Goal: Information Seeking & Learning: Learn about a topic

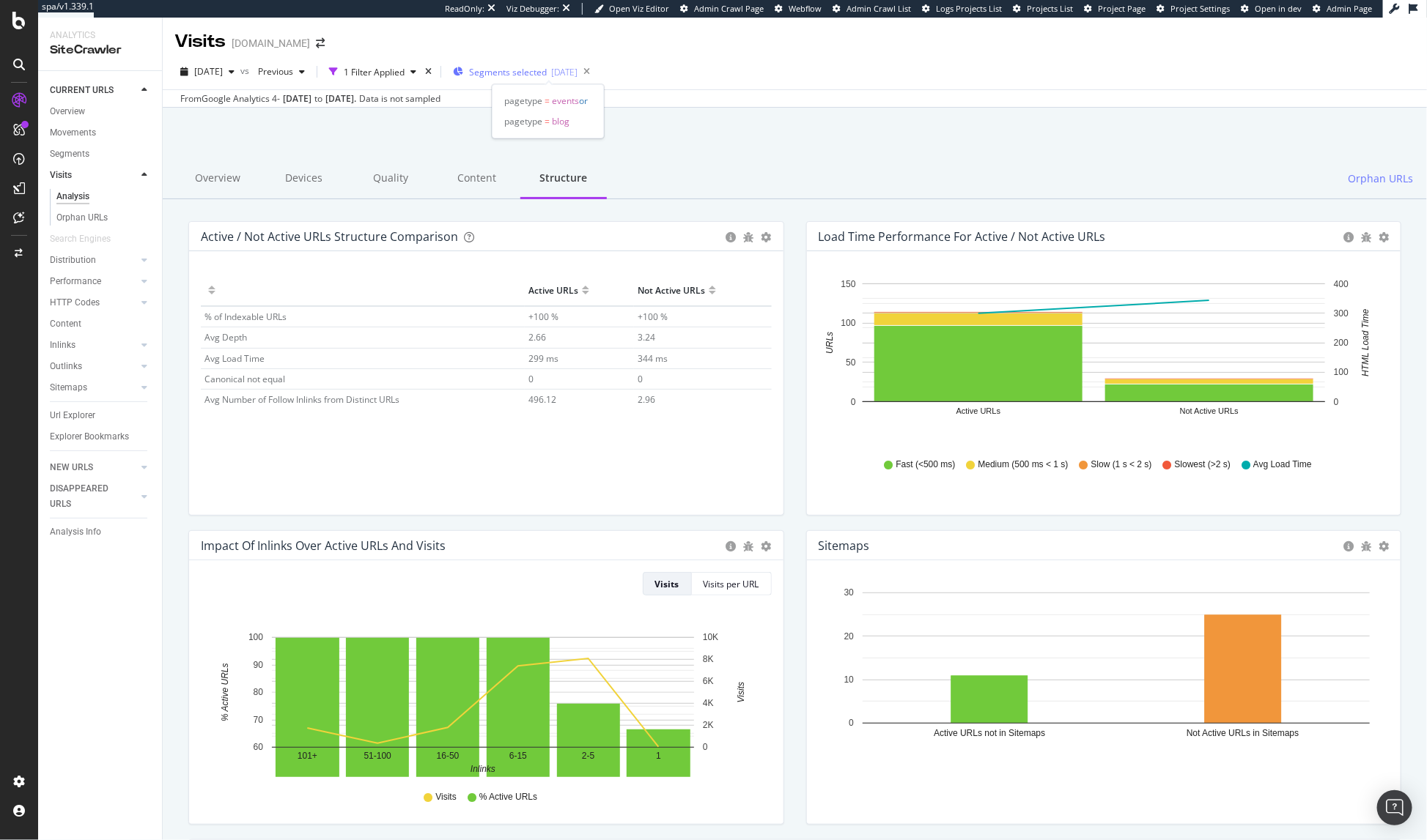
click at [517, 70] on span "Segments selected" at bounding box center [507, 73] width 77 height 13
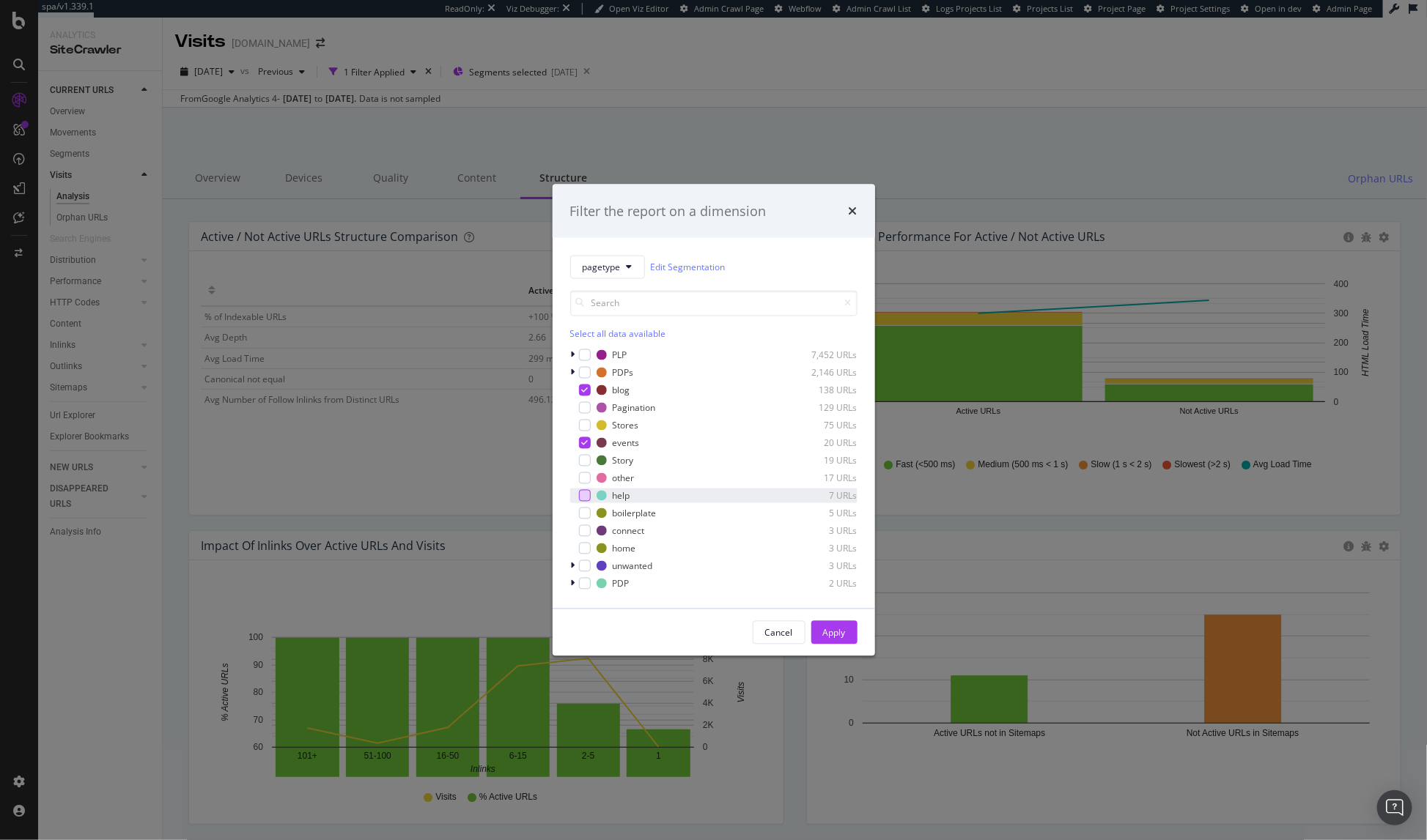
click at [584, 497] on div "modal" at bounding box center [585, 495] width 12 height 12
click at [584, 443] on icon "modal" at bounding box center [584, 444] width 6 height 7
click at [584, 393] on icon "modal" at bounding box center [584, 390] width 6 height 7
click at [836, 630] on div "Apply" at bounding box center [834, 633] width 23 height 13
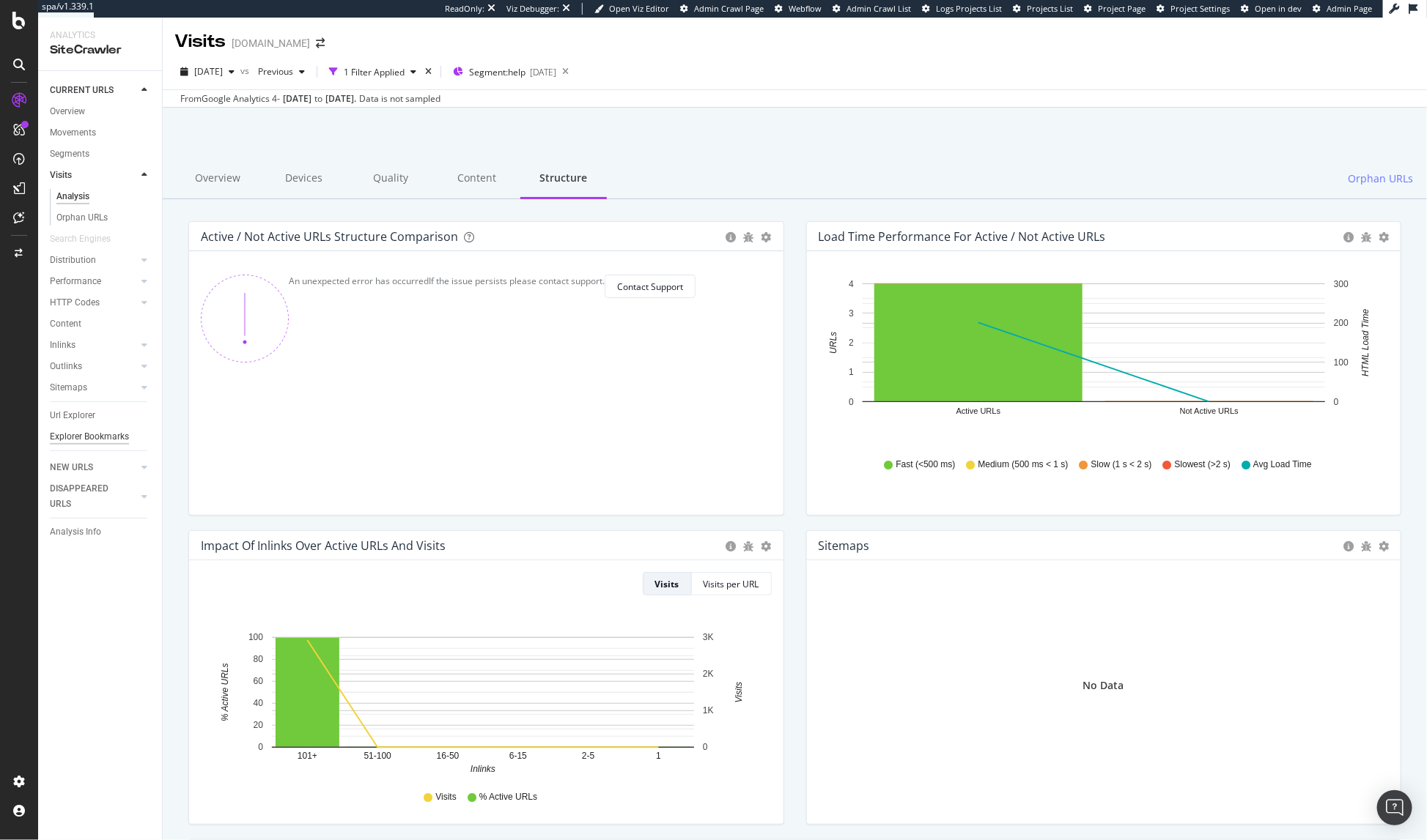
click at [79, 433] on div "Explorer Bookmarks" at bounding box center [89, 437] width 79 height 16
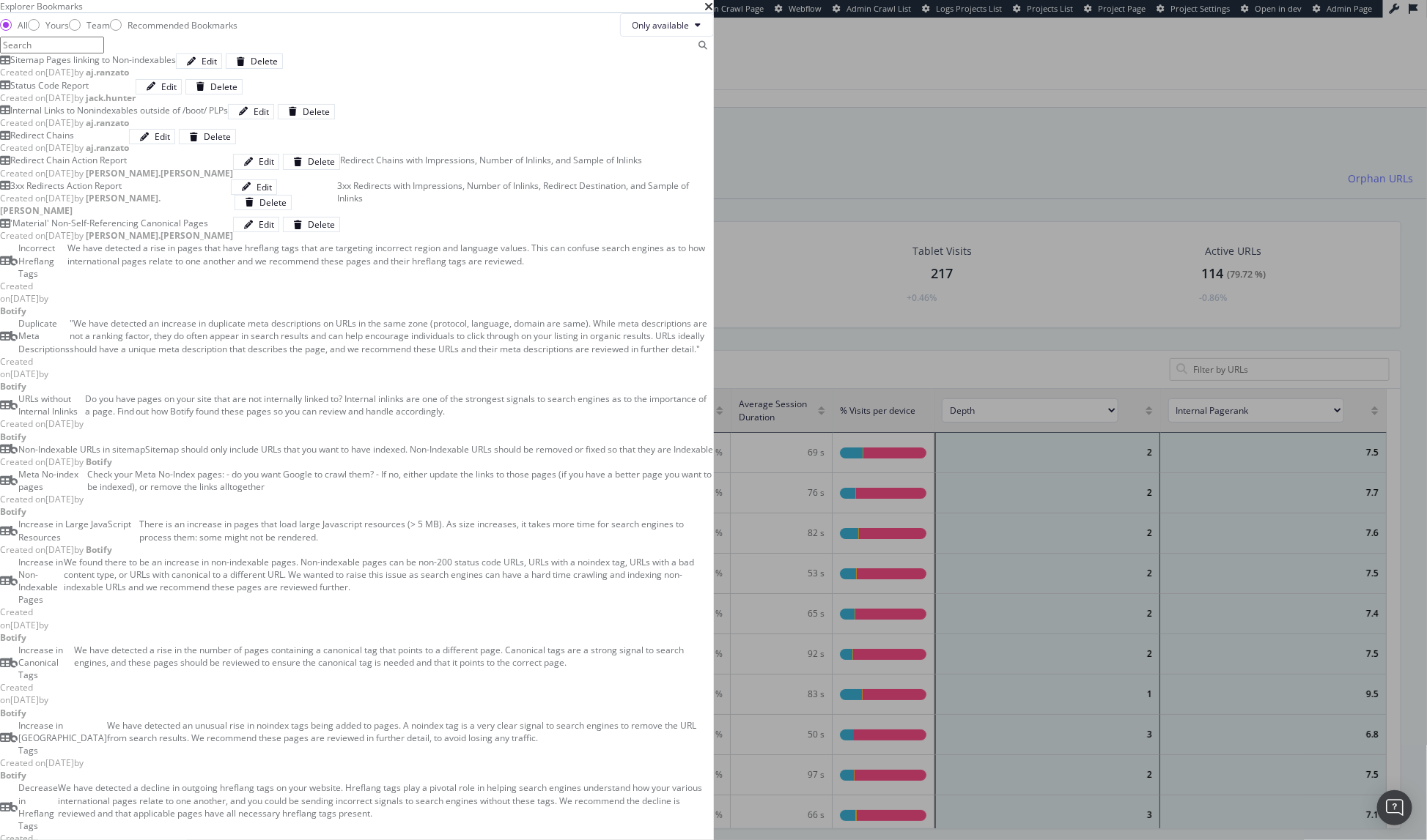
scroll to position [426, 1184]
click at [714, 13] on icon "times" at bounding box center [709, 6] width 9 height 12
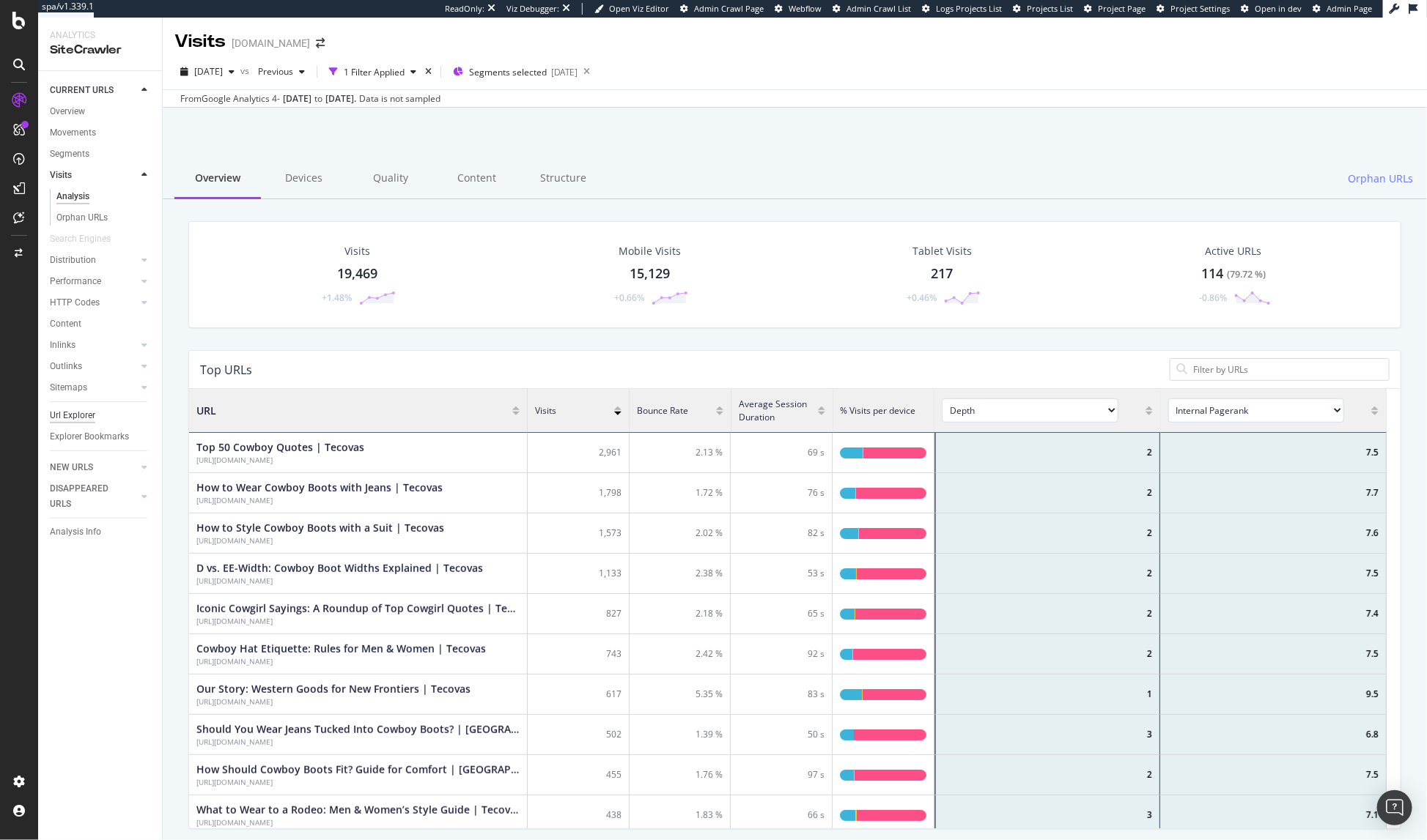
click at [77, 413] on div "Url Explorer" at bounding box center [72, 416] width 45 height 16
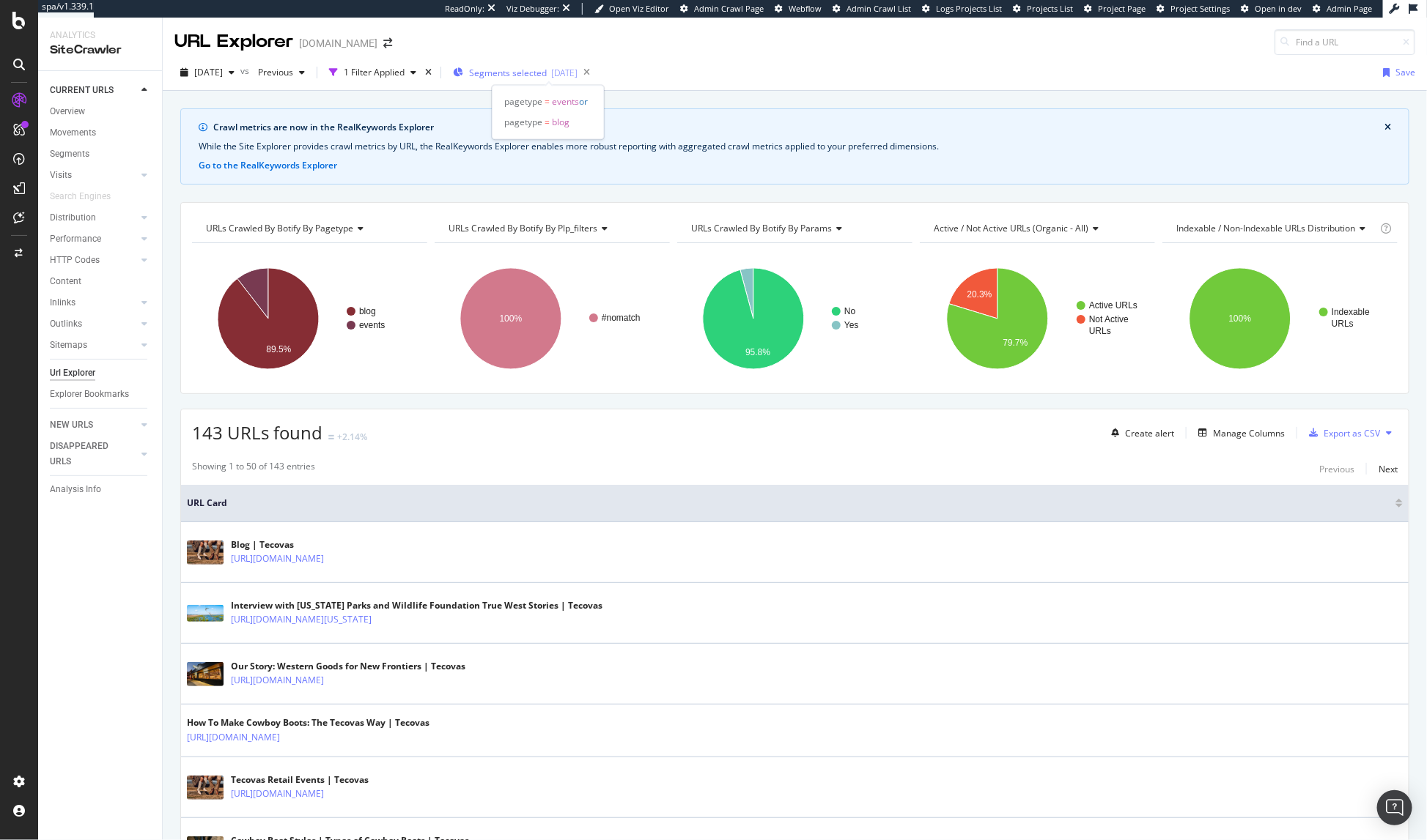
click at [504, 75] on span "Segments selected" at bounding box center [507, 73] width 77 height 13
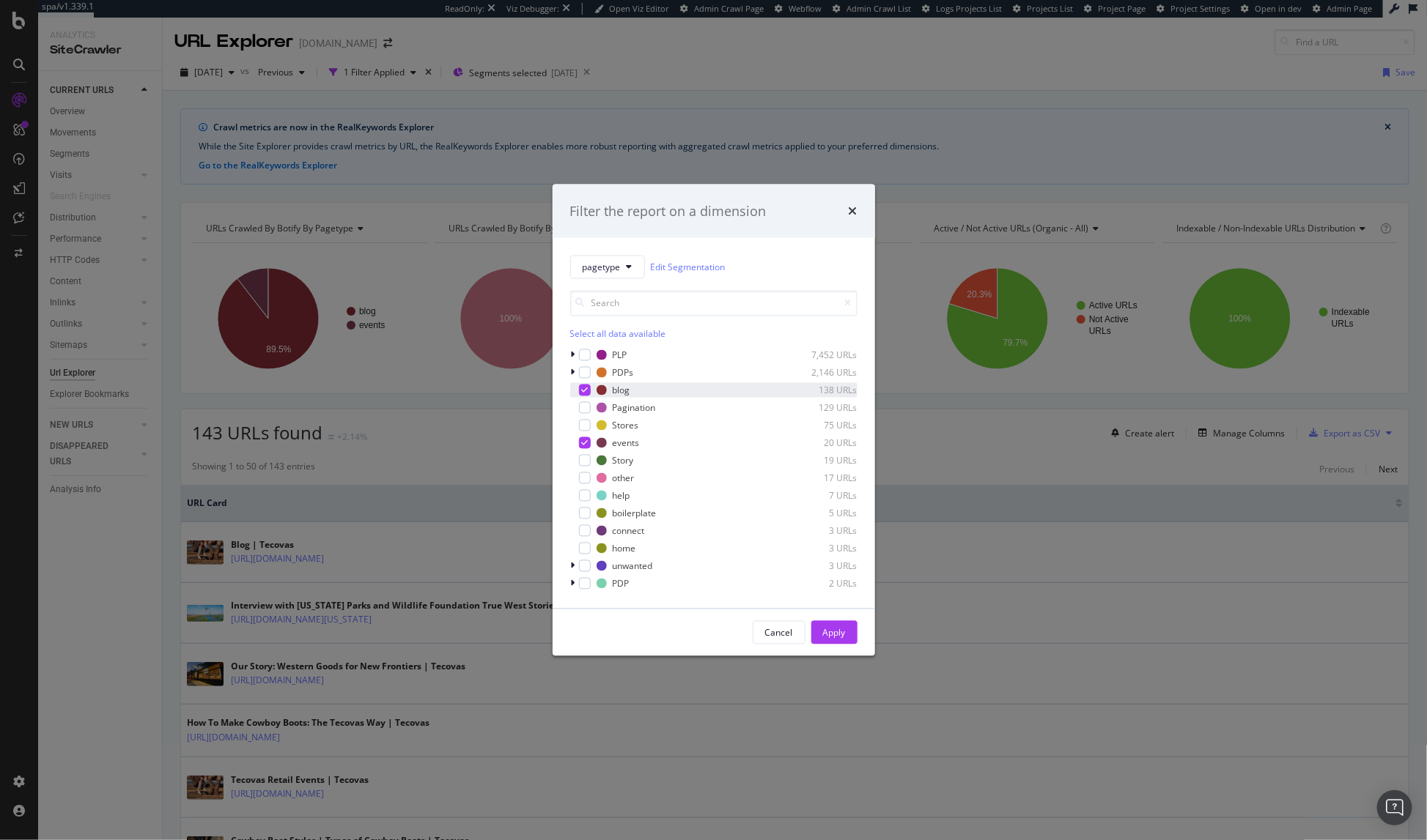
click at [583, 388] on icon "modal" at bounding box center [584, 390] width 6 height 7
click at [839, 629] on div "Apply" at bounding box center [834, 633] width 23 height 13
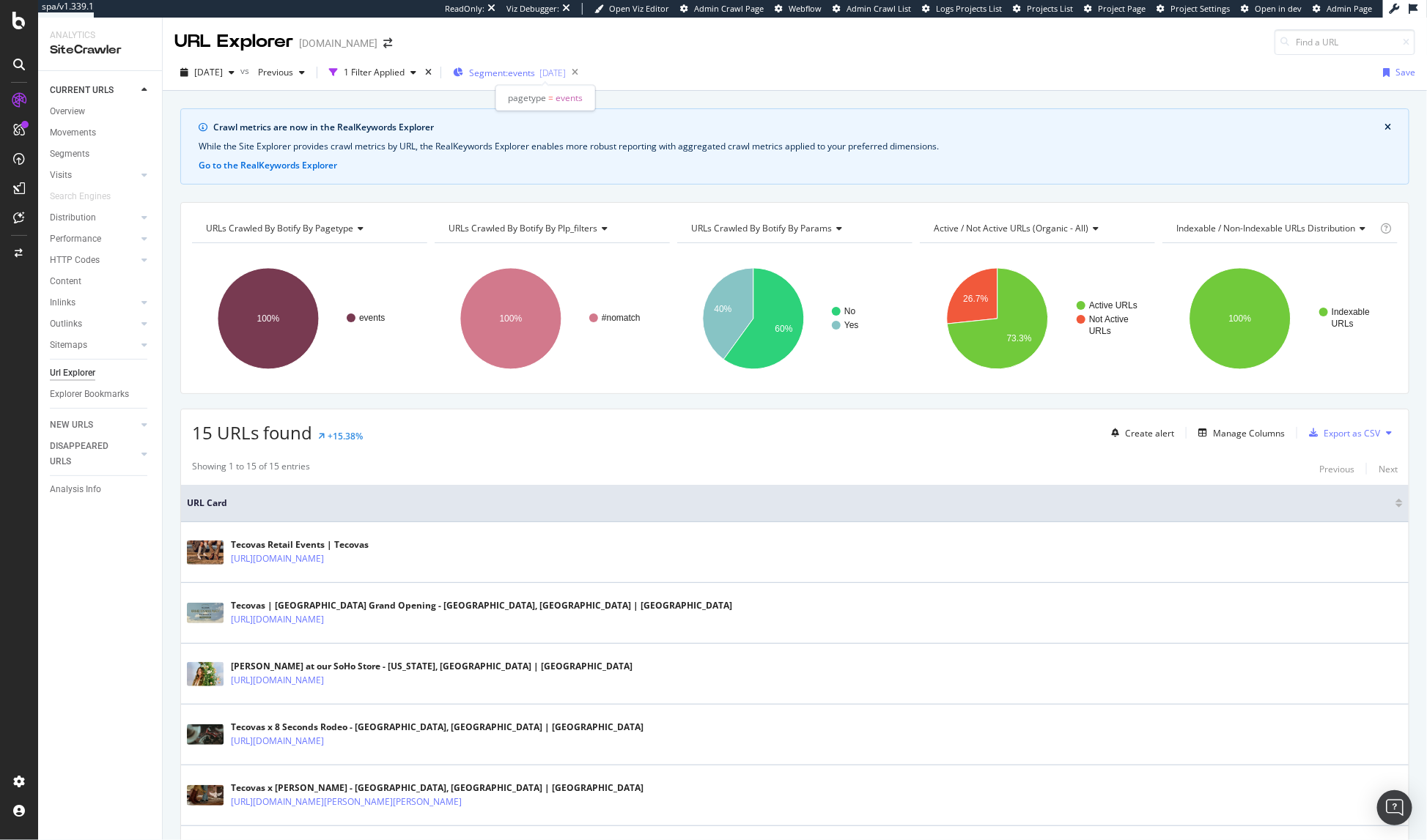
click at [529, 73] on span "Segment: events" at bounding box center [502, 73] width 66 height 13
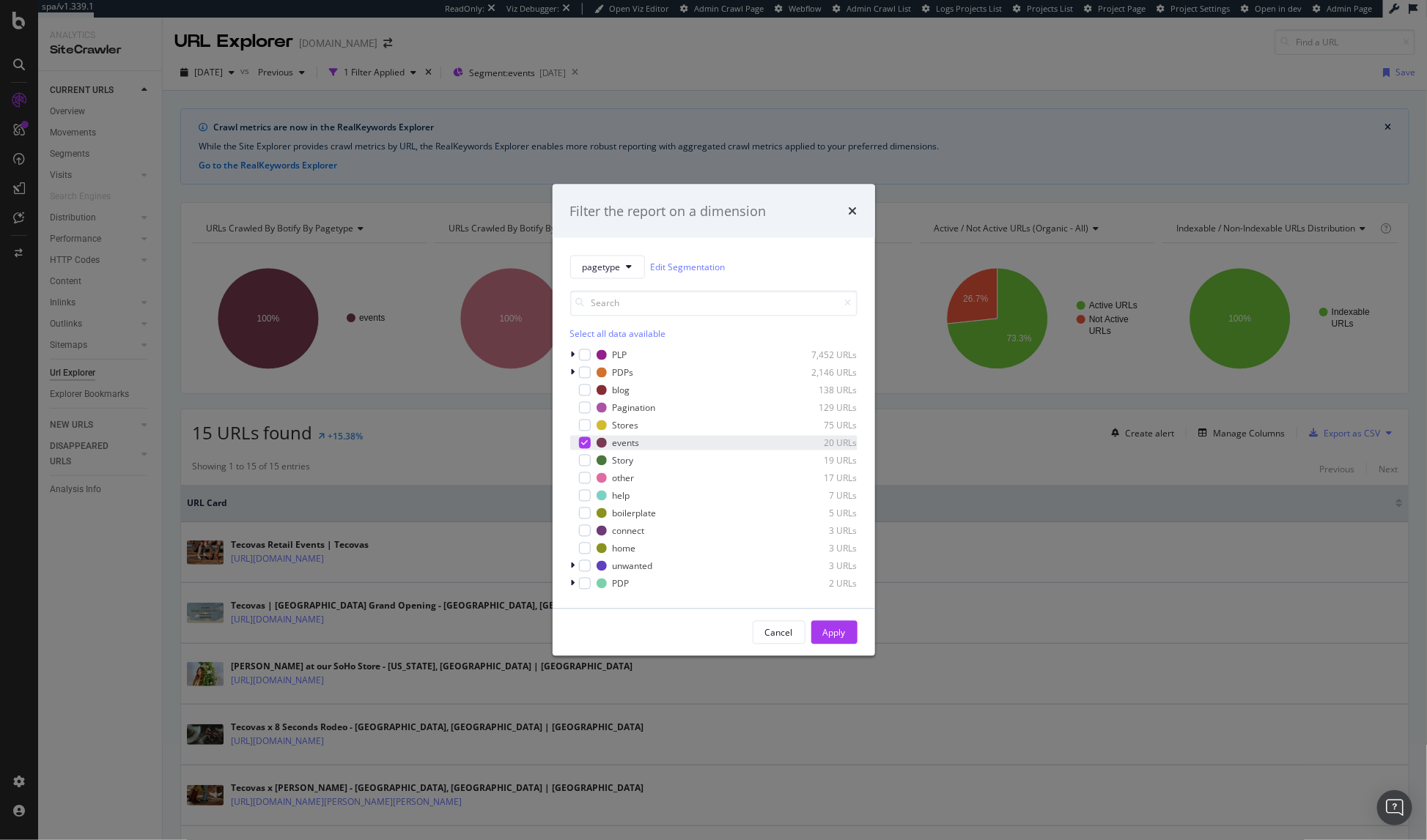
click at [582, 444] on icon "modal" at bounding box center [584, 444] width 6 height 7
click at [587, 497] on div "modal" at bounding box center [585, 495] width 12 height 12
click at [826, 630] on div "Apply" at bounding box center [834, 633] width 23 height 13
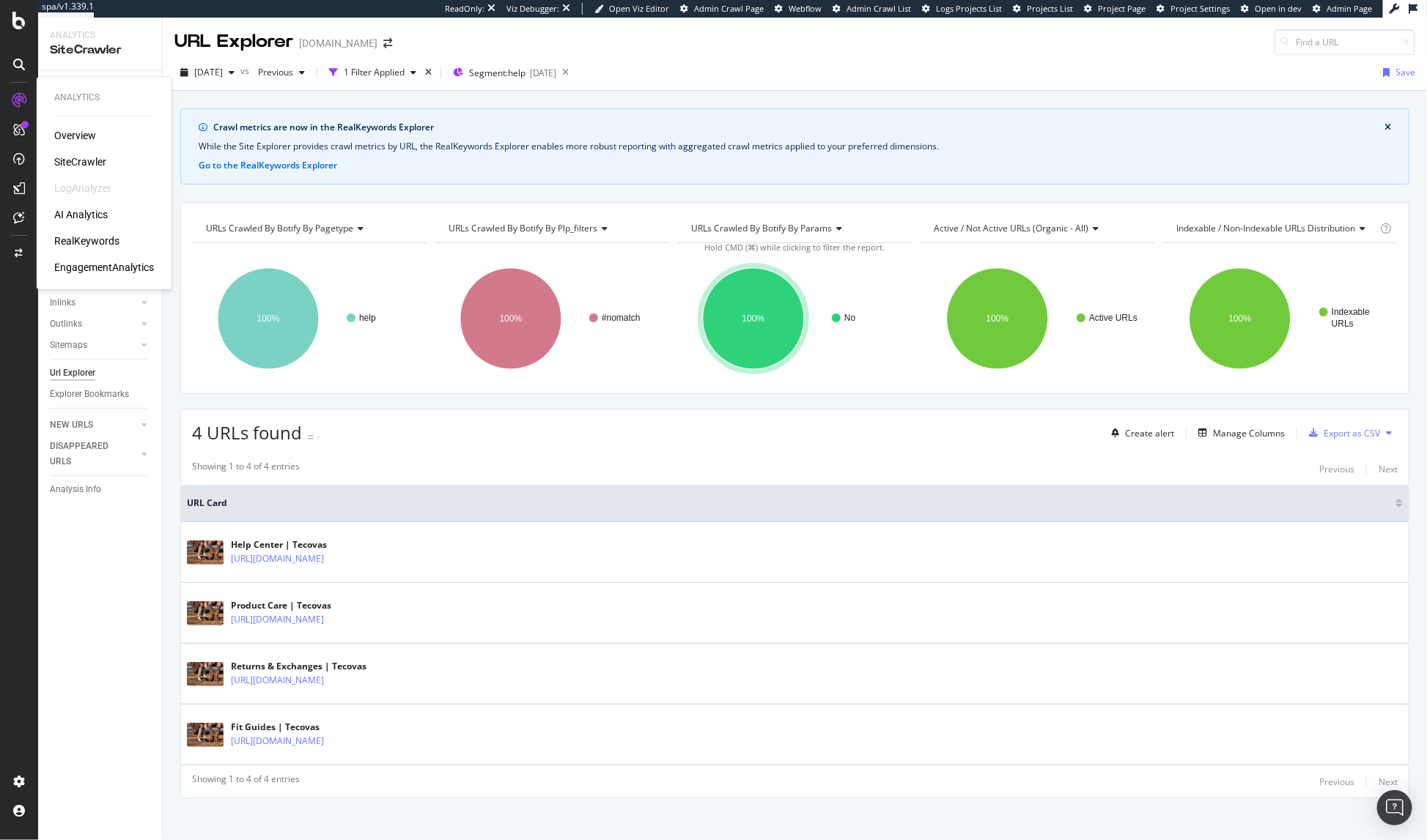
click at [86, 160] on div "SiteCrawler" at bounding box center [80, 162] width 52 height 15
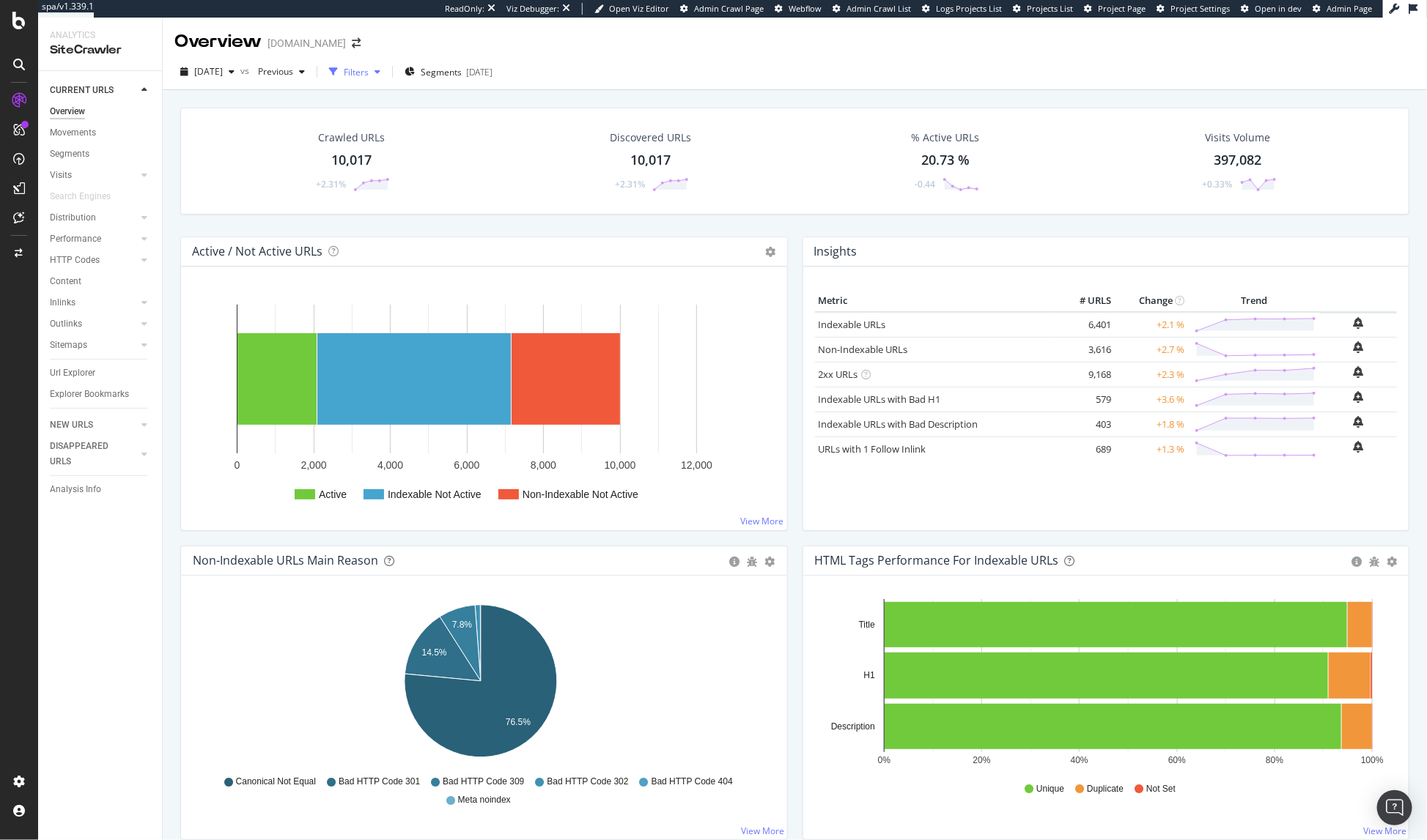
click at [369, 73] on div "Filters" at bounding box center [356, 73] width 25 height 13
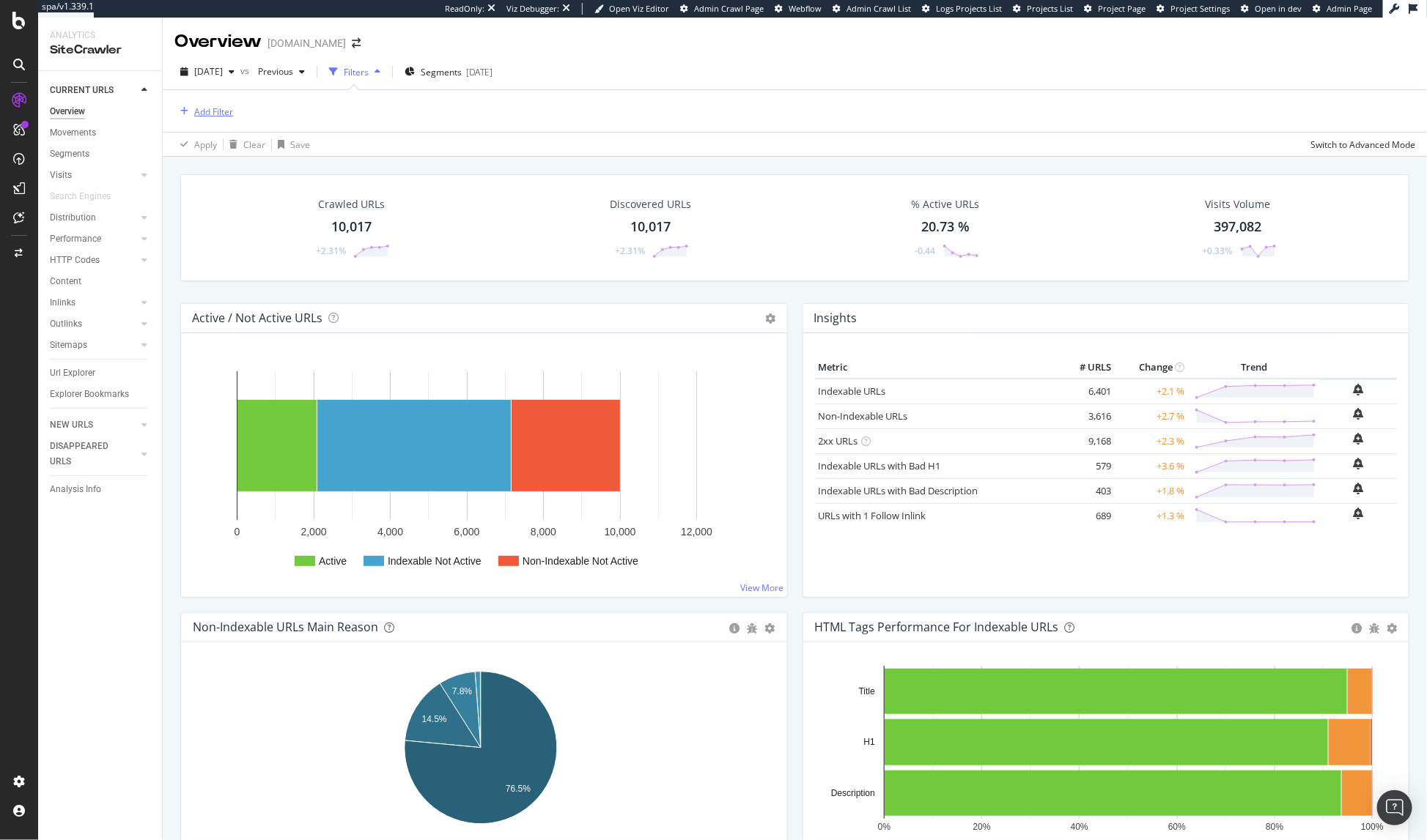
click at [214, 114] on div "Add Filter" at bounding box center [214, 112] width 39 height 13
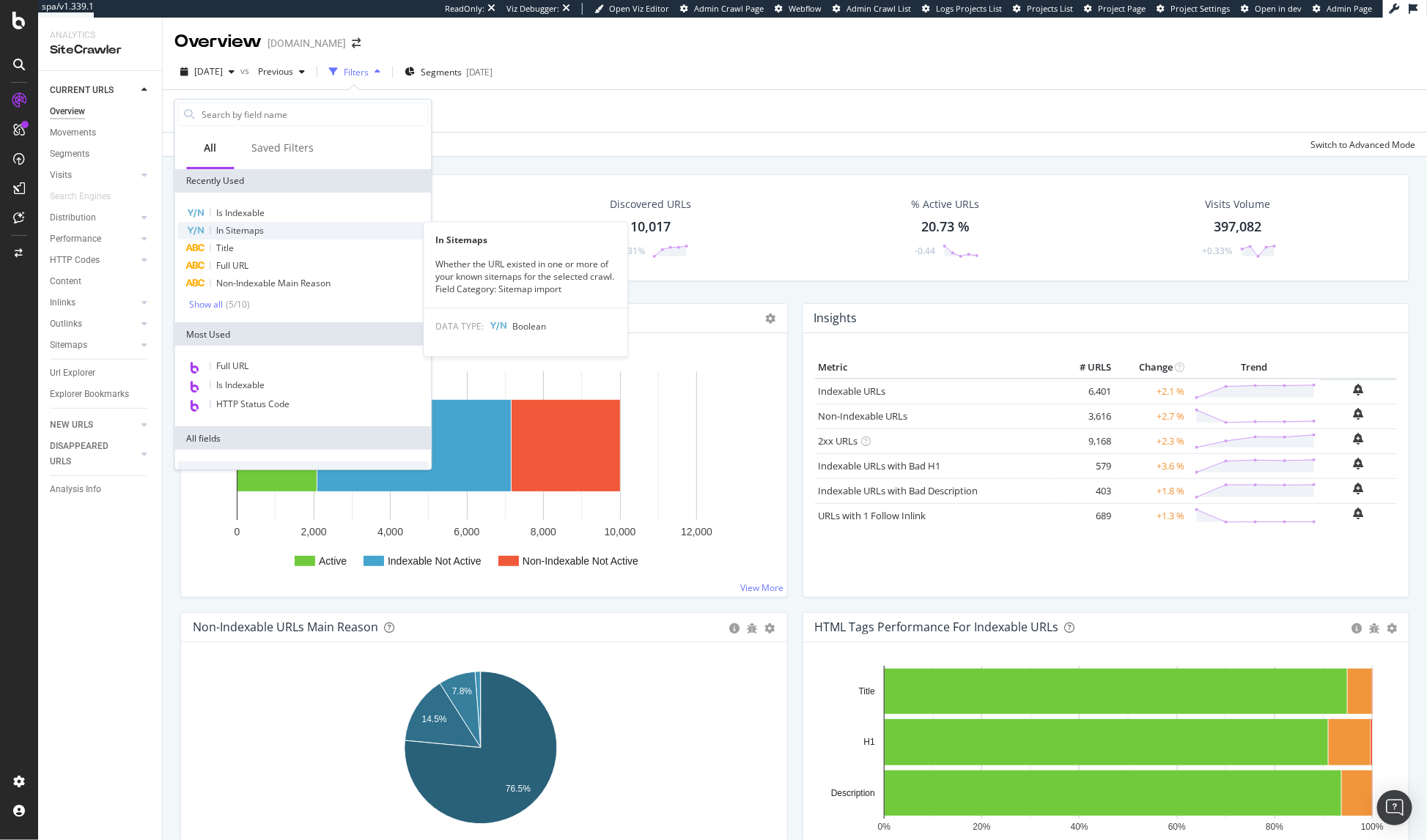
click at [248, 228] on span "In Sitemaps" at bounding box center [241, 231] width 48 height 13
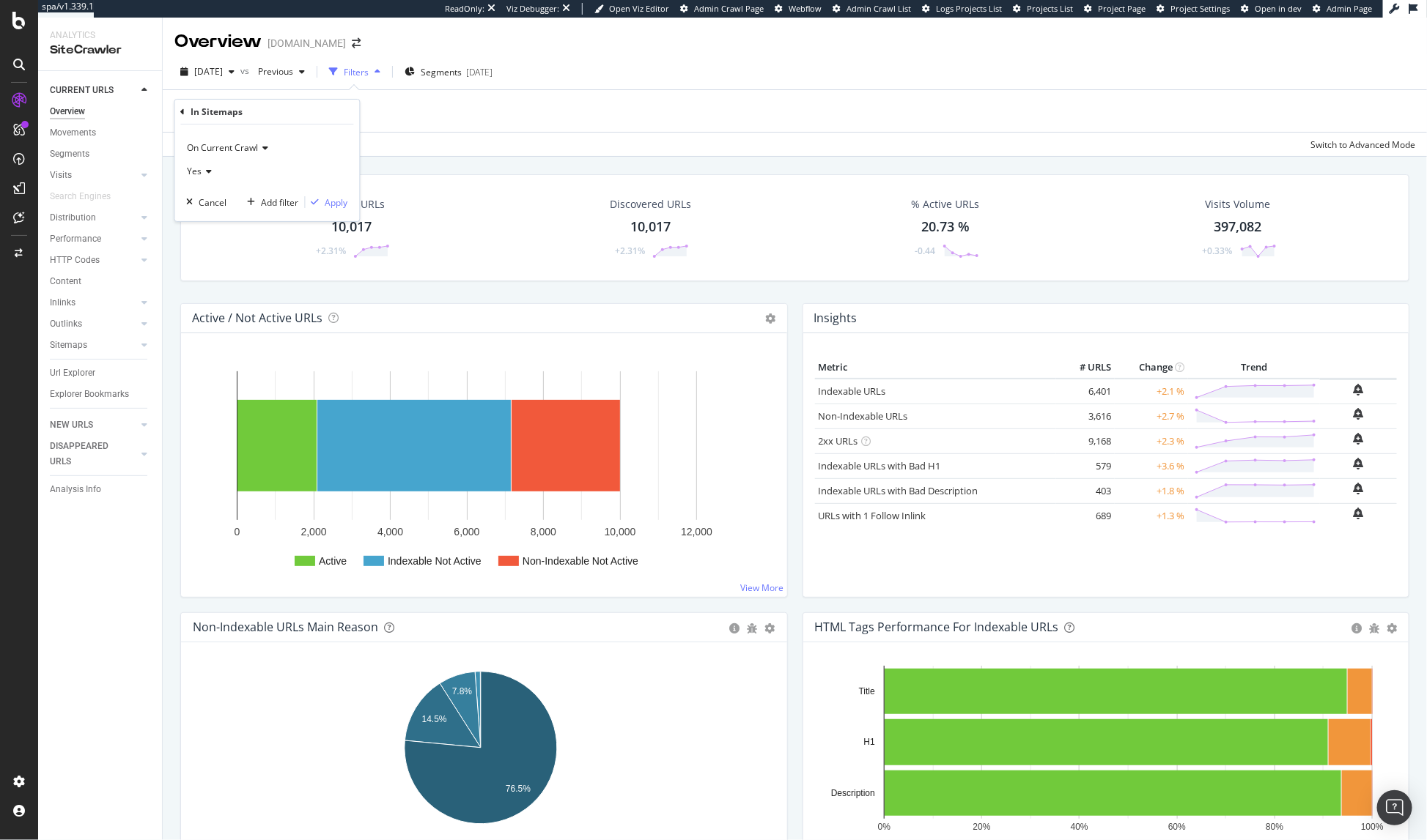
click at [203, 166] on div "Yes" at bounding box center [268, 171] width 161 height 23
click at [198, 222] on span "No" at bounding box center [200, 221] width 12 height 13
click at [333, 203] on div "Apply" at bounding box center [337, 203] width 23 height 13
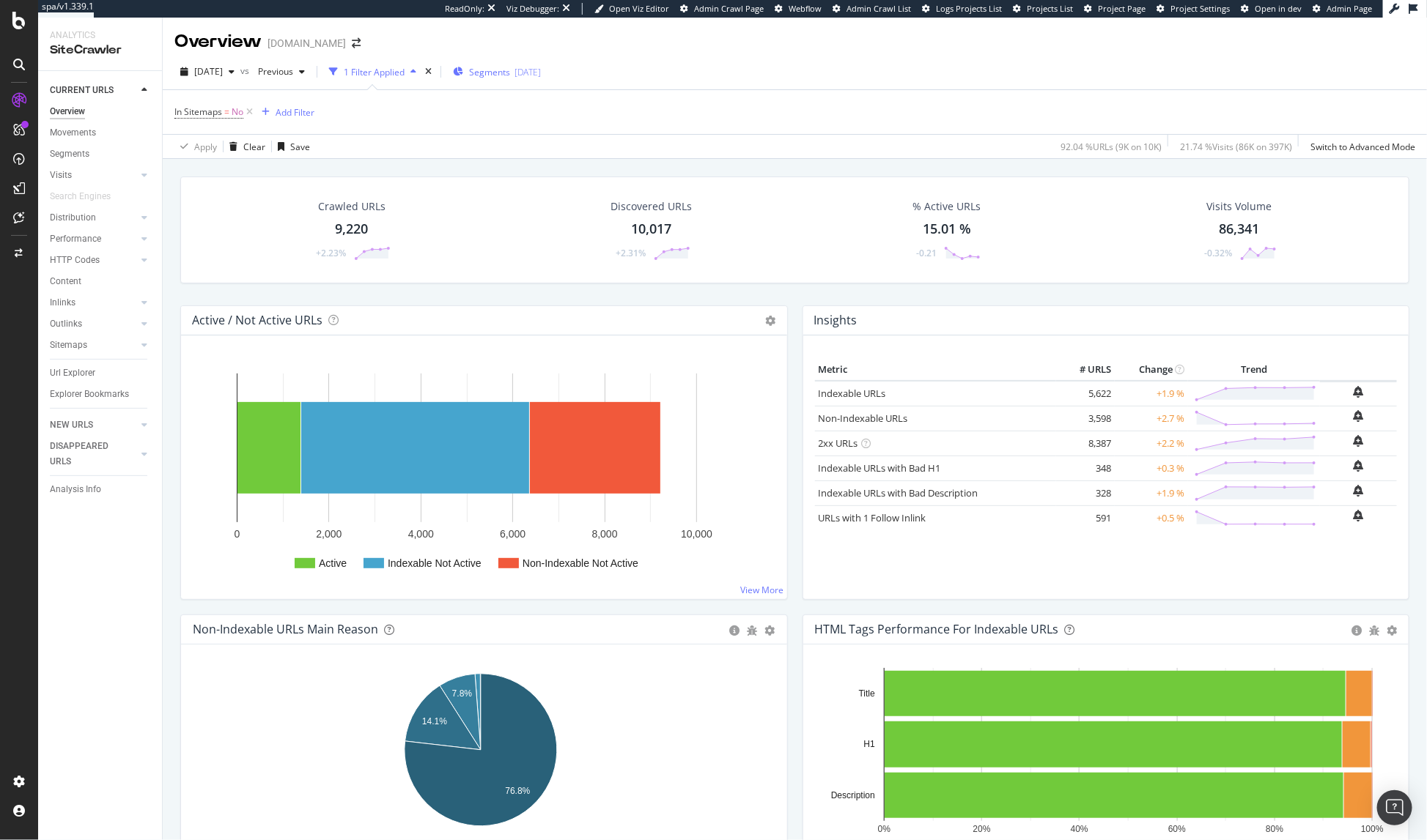
click at [510, 74] on span "Segments" at bounding box center [489, 73] width 41 height 13
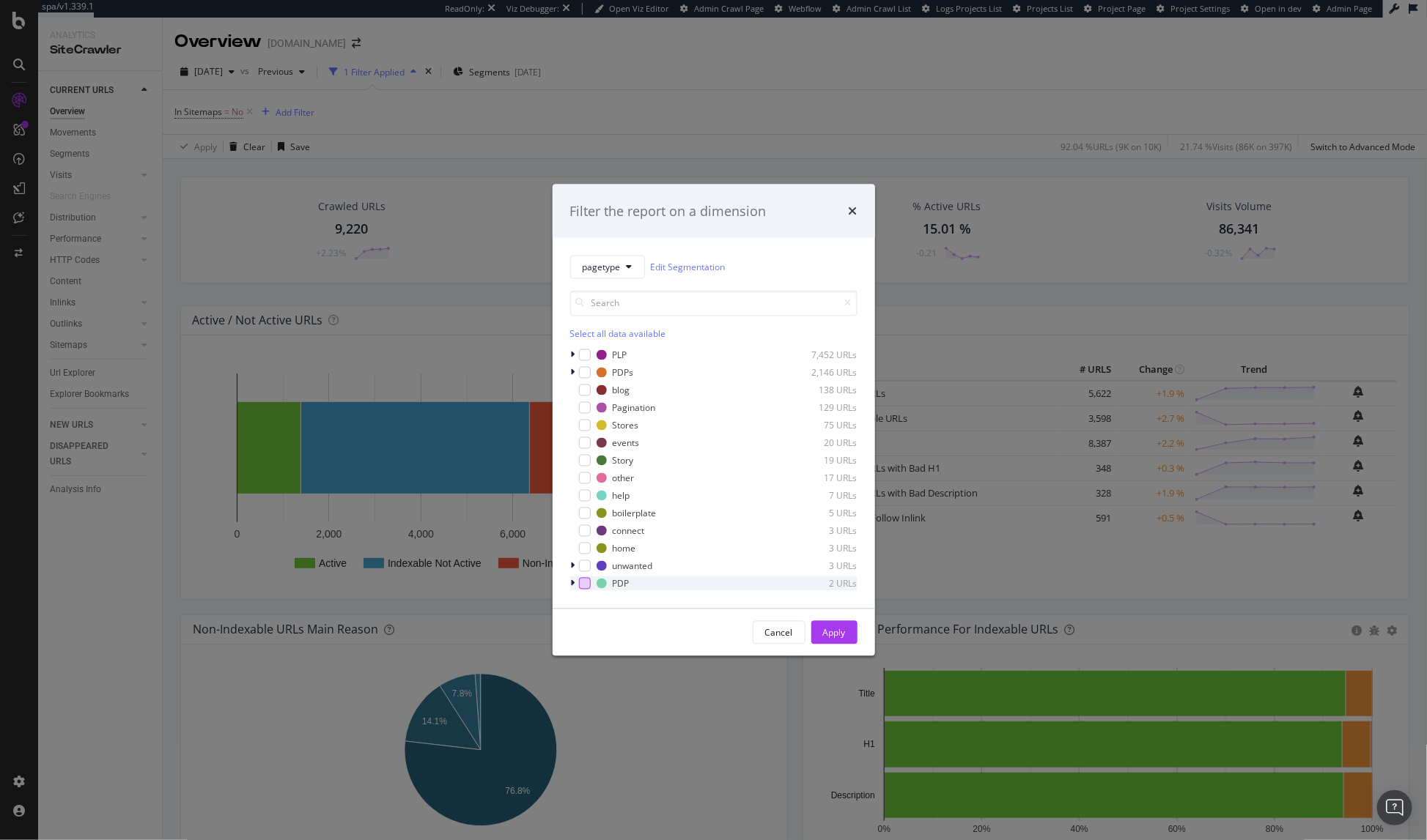
click at [585, 583] on div "modal" at bounding box center [585, 584] width 12 height 12
click at [831, 629] on div "Apply" at bounding box center [834, 633] width 23 height 13
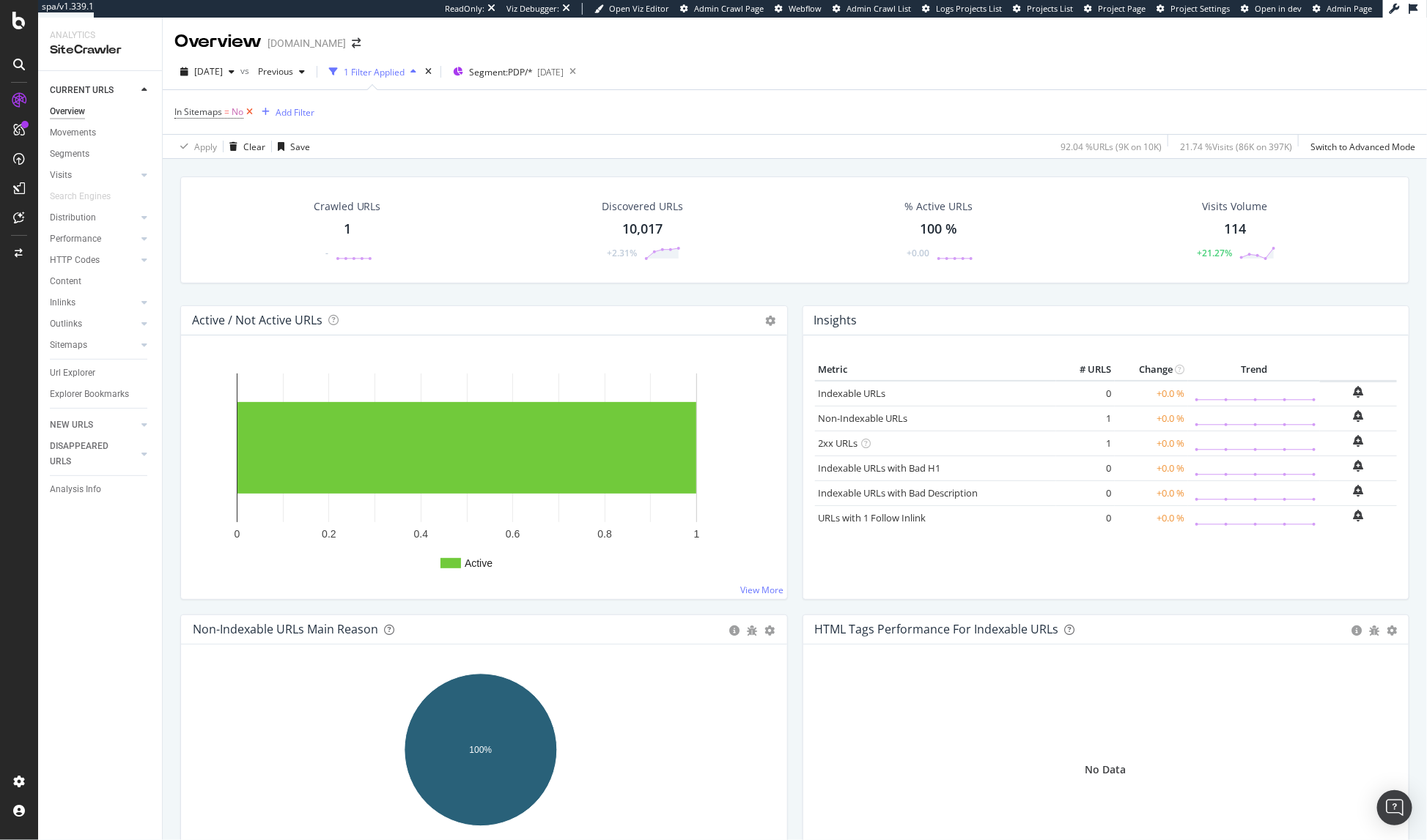
click at [252, 112] on icon at bounding box center [250, 112] width 13 height 15
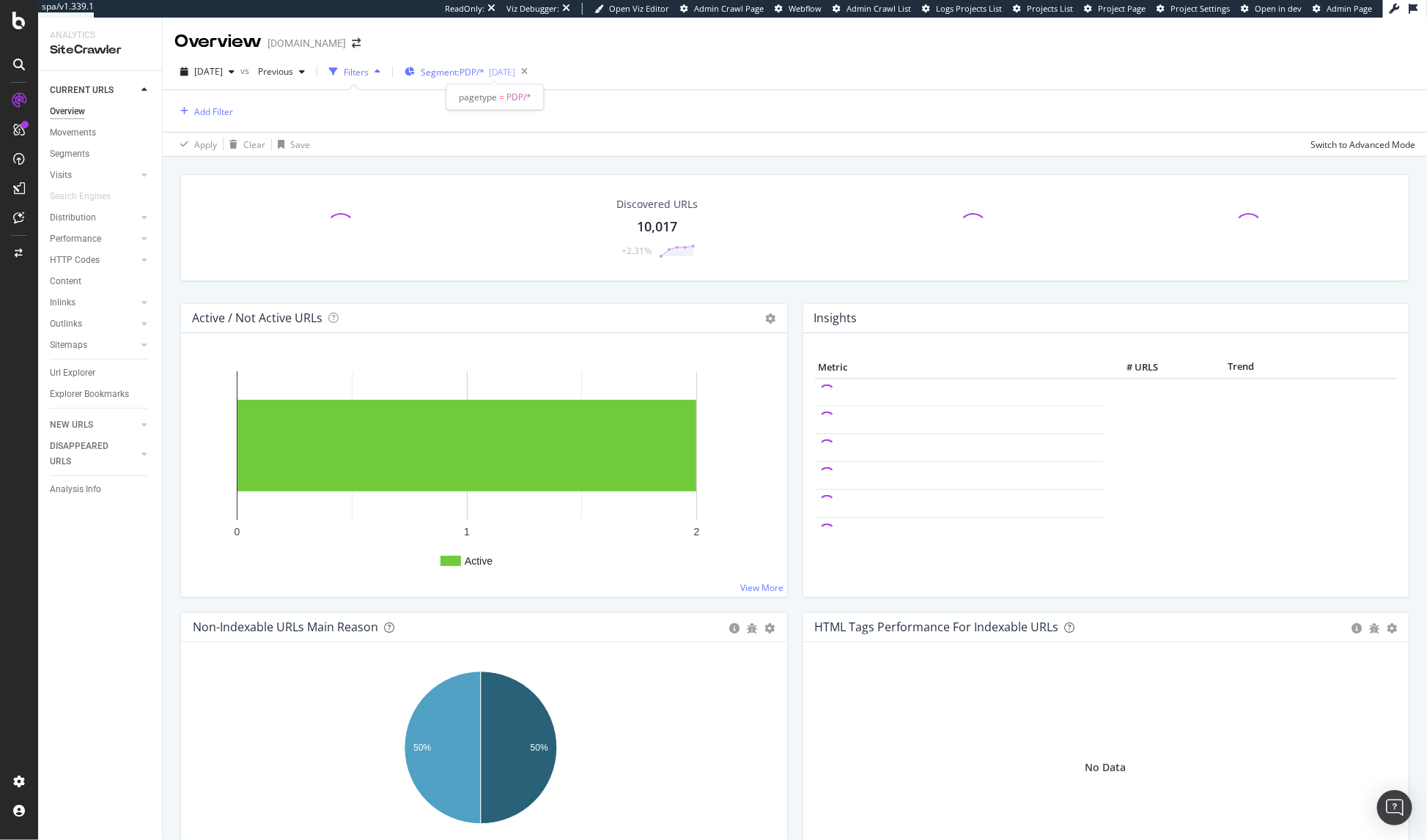
click at [475, 73] on span "Segment: PDP/*" at bounding box center [452, 73] width 64 height 13
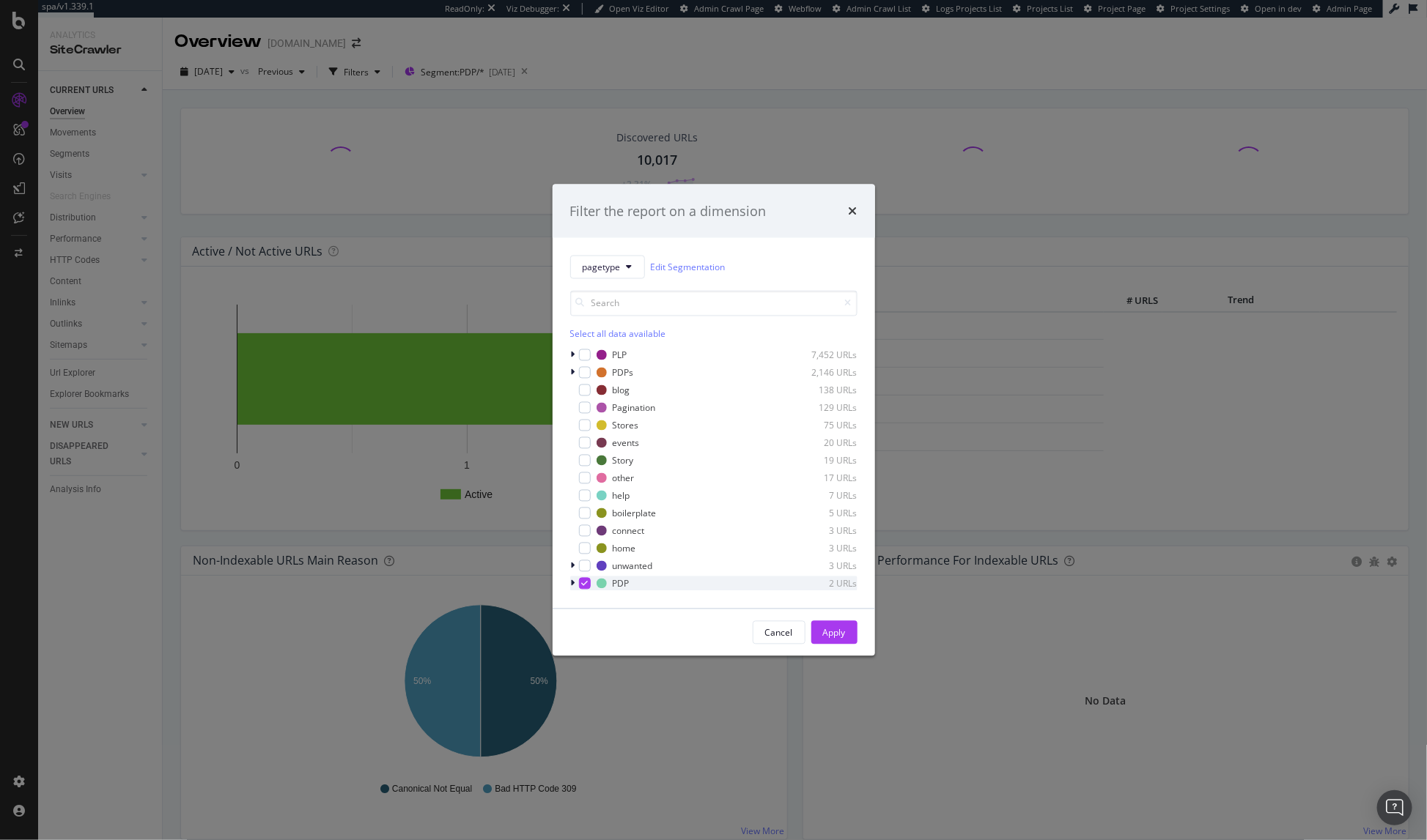
click at [584, 583] on icon "modal" at bounding box center [584, 584] width 6 height 7
click at [585, 372] on div "modal" at bounding box center [585, 373] width 12 height 12
click at [790, 626] on div "Cancel" at bounding box center [779, 633] width 28 height 13
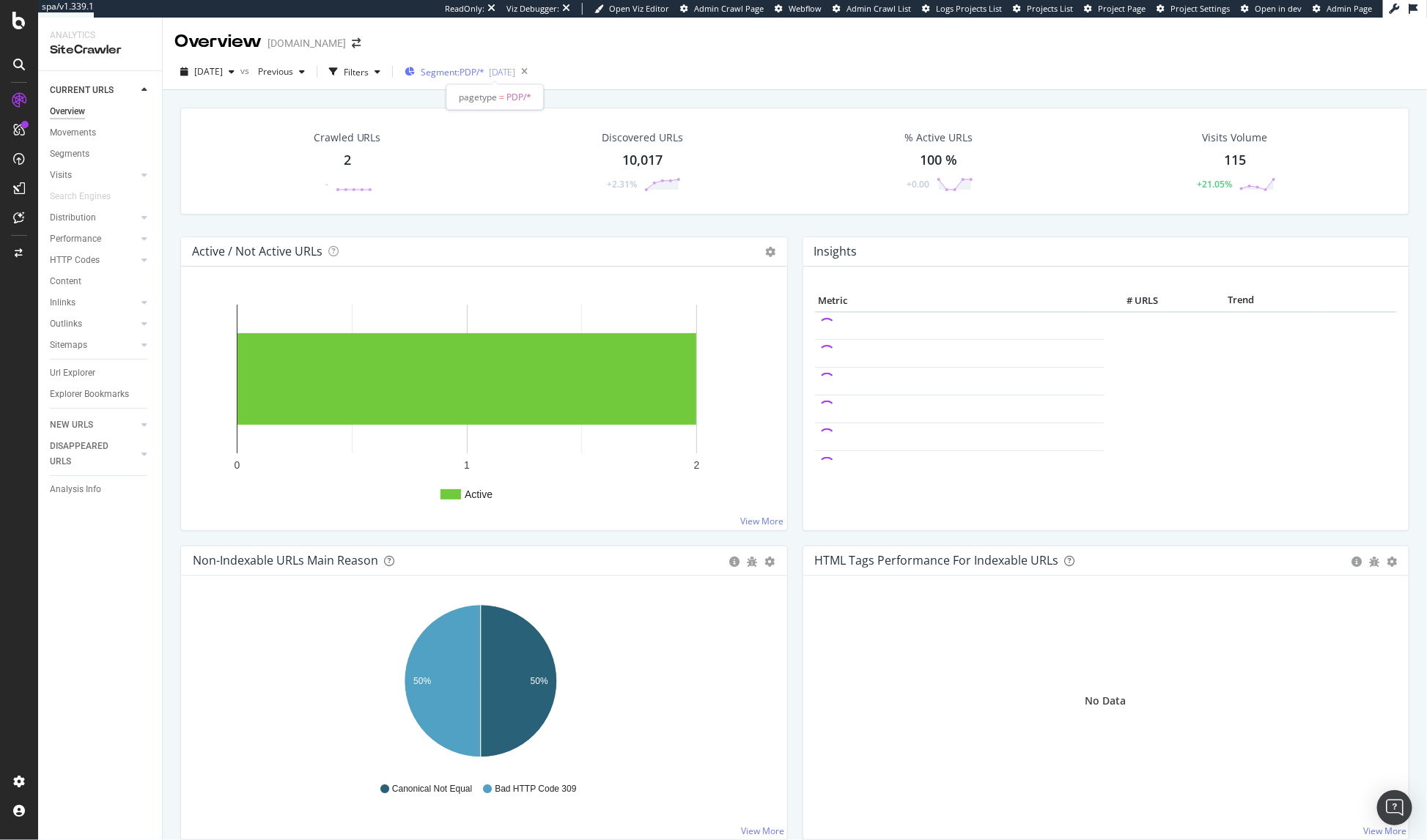
click at [484, 73] on span "Segment: PDP/*" at bounding box center [452, 73] width 64 height 13
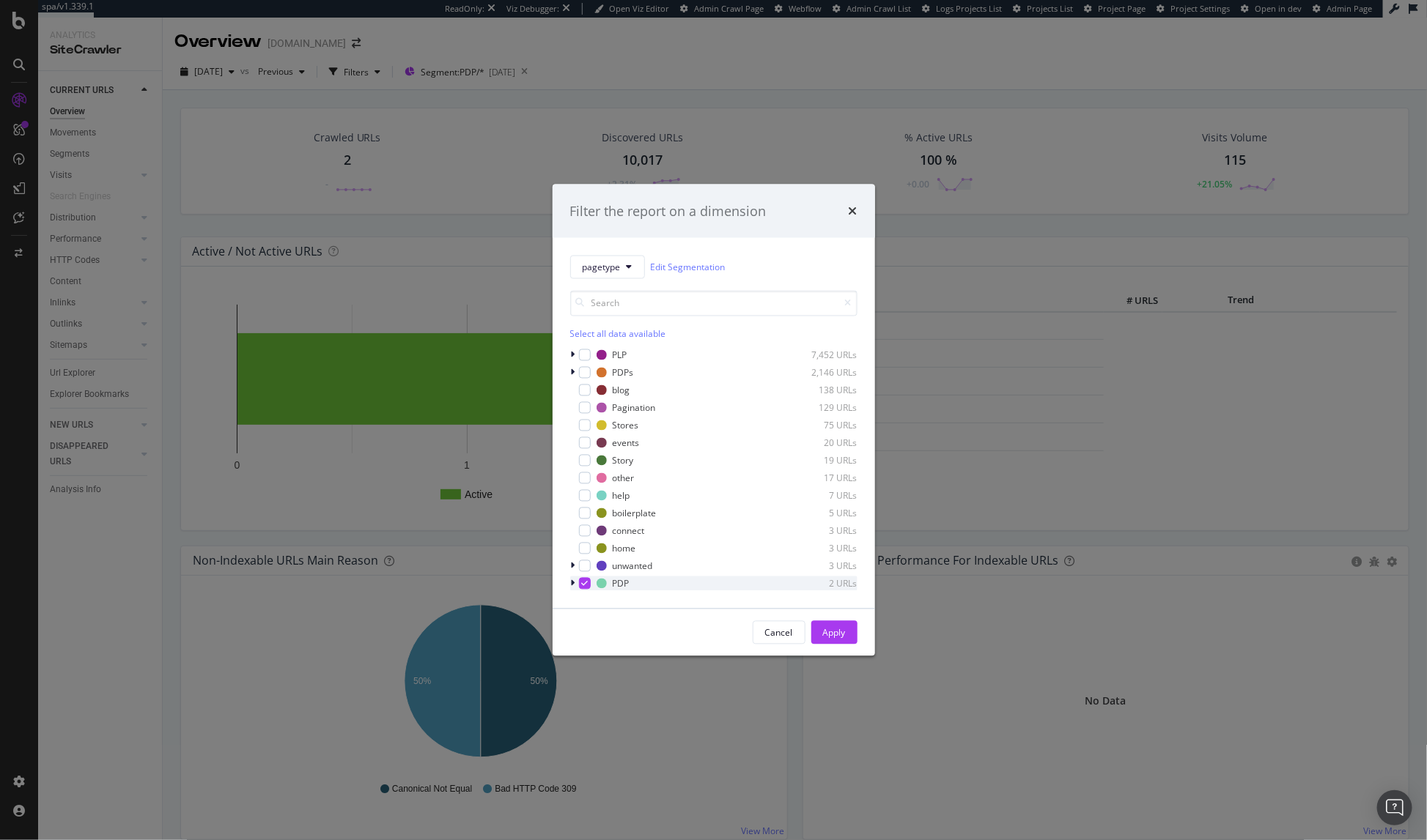
click at [586, 586] on icon "modal" at bounding box center [584, 584] width 6 height 7
click at [829, 633] on div "Apply" at bounding box center [834, 633] width 23 height 13
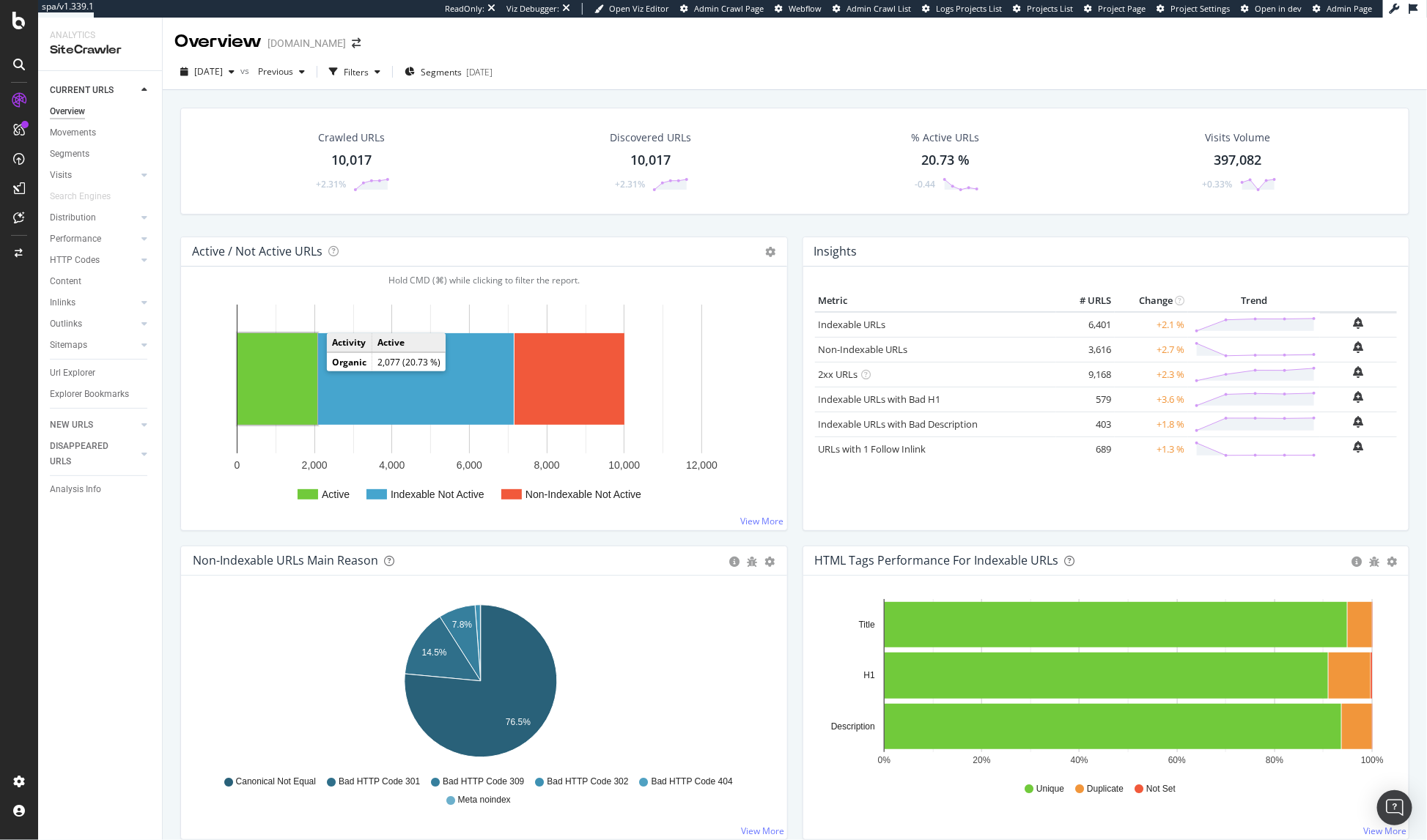
click at [293, 373] on rect "A chart." at bounding box center [277, 378] width 80 height 91
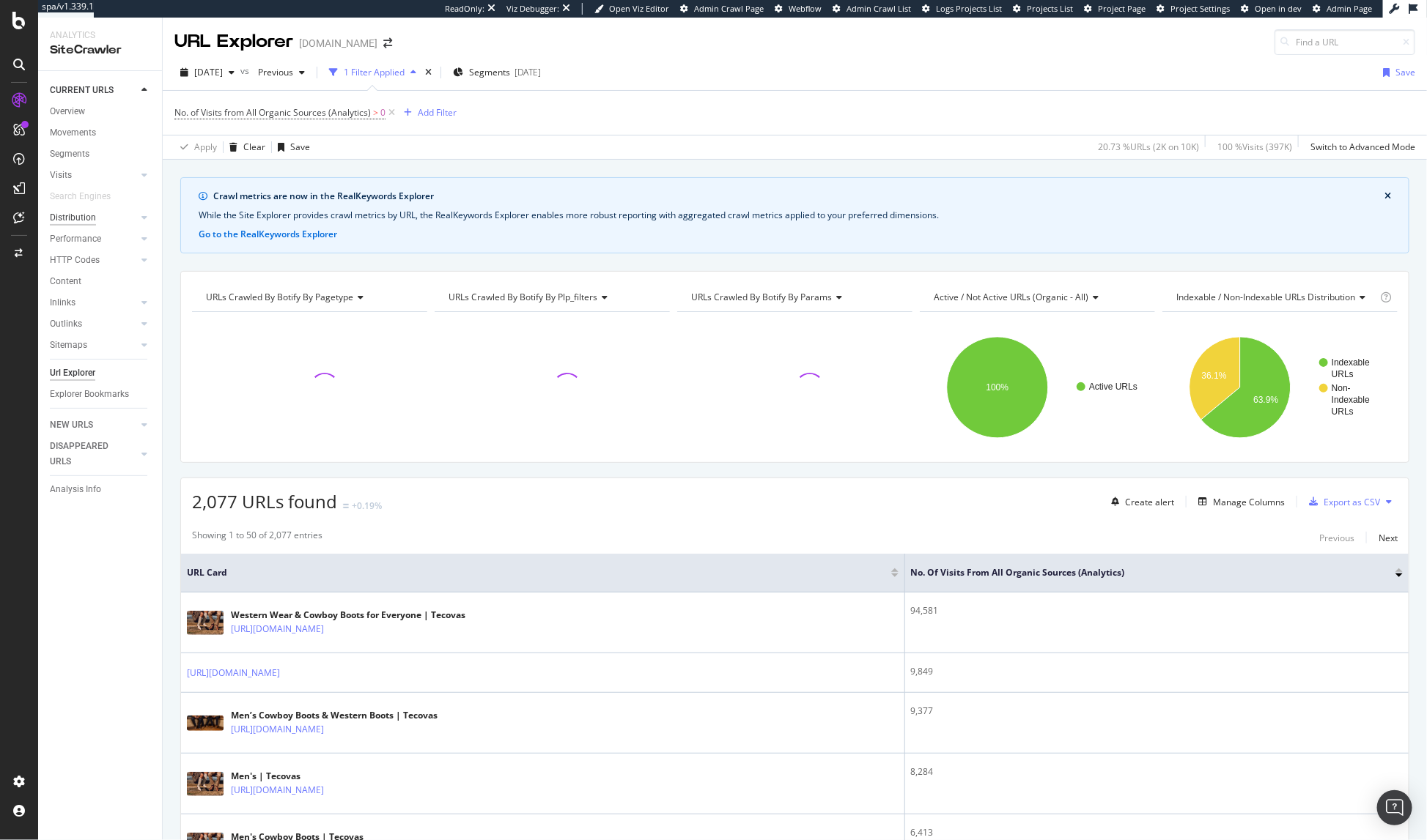
click at [64, 216] on div "Distribution" at bounding box center [73, 218] width 46 height 16
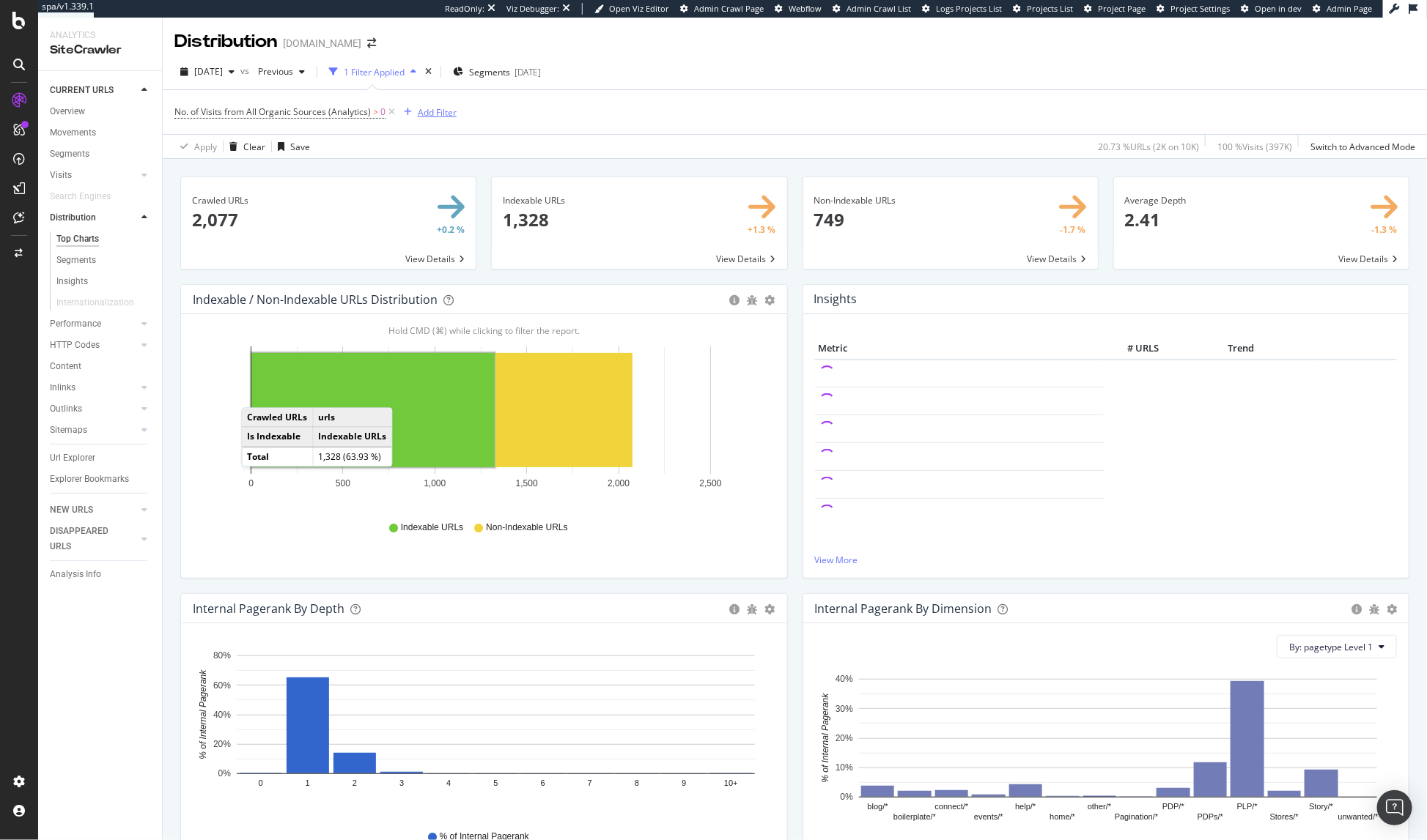
click at [427, 112] on div "Add Filter" at bounding box center [437, 112] width 39 height 13
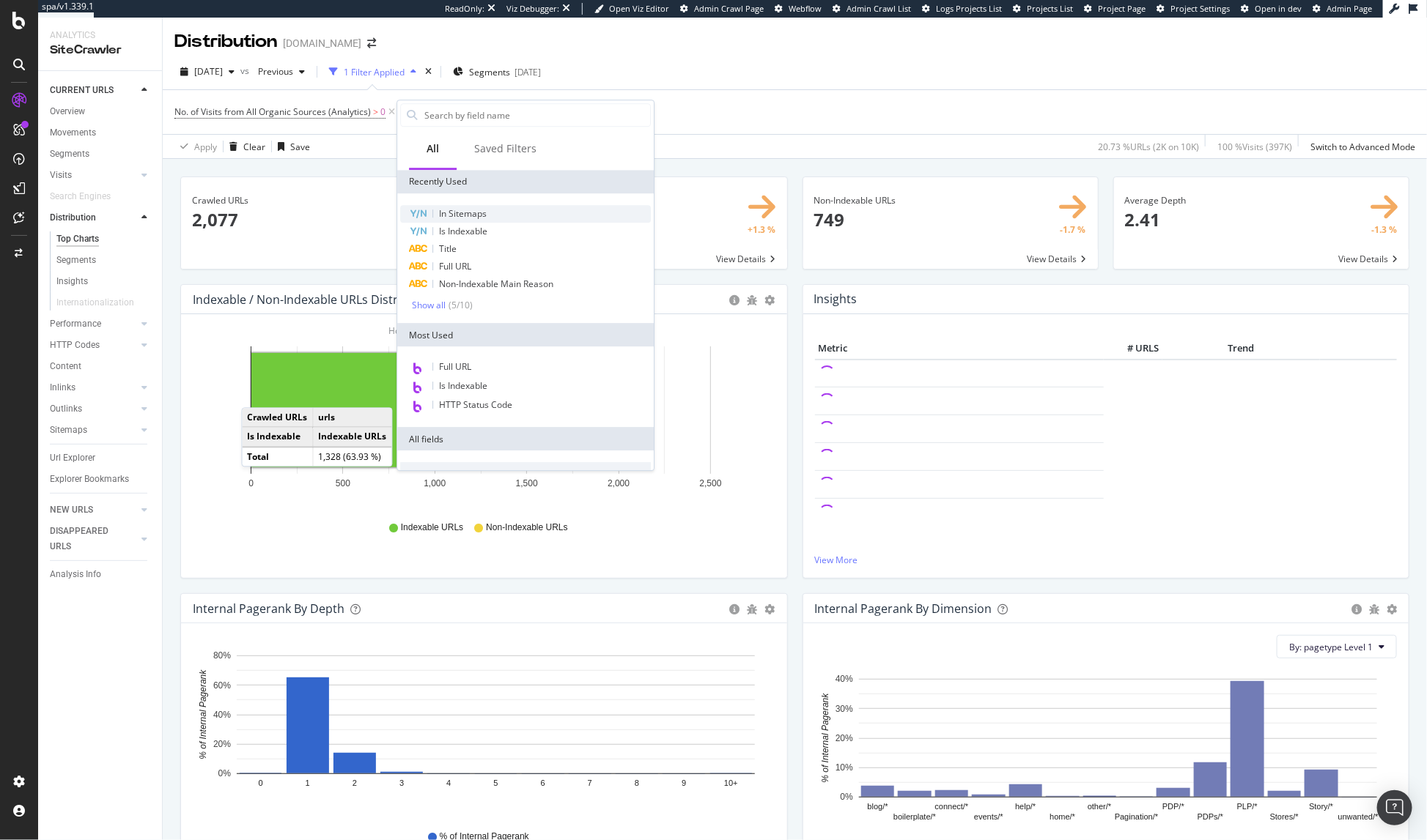
click at [473, 212] on span "In Sitemaps" at bounding box center [463, 214] width 48 height 13
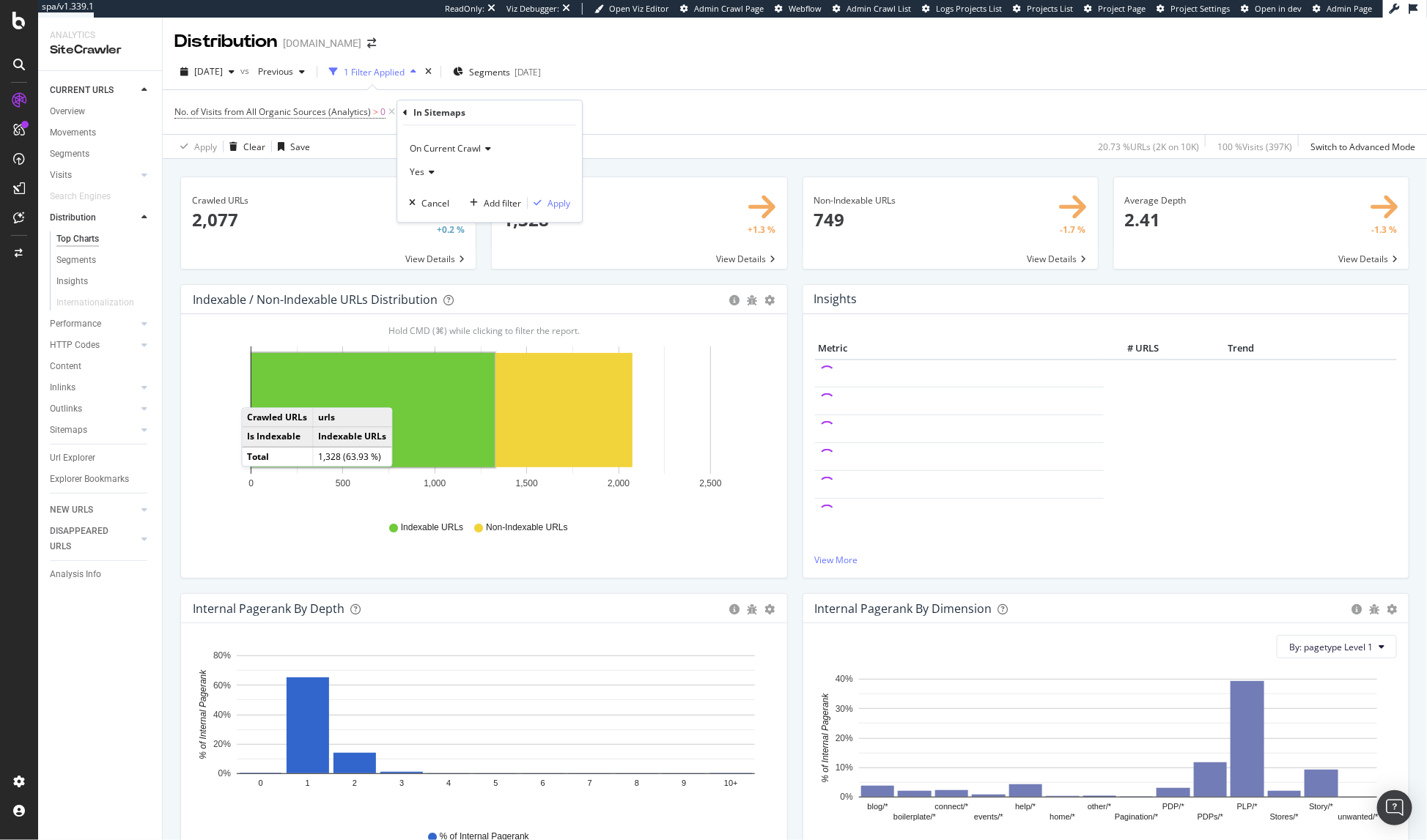
click at [431, 173] on icon at bounding box center [429, 172] width 10 height 9
click at [426, 219] on span "No" at bounding box center [422, 222] width 12 height 13
click at [561, 201] on div "Apply" at bounding box center [558, 204] width 23 height 13
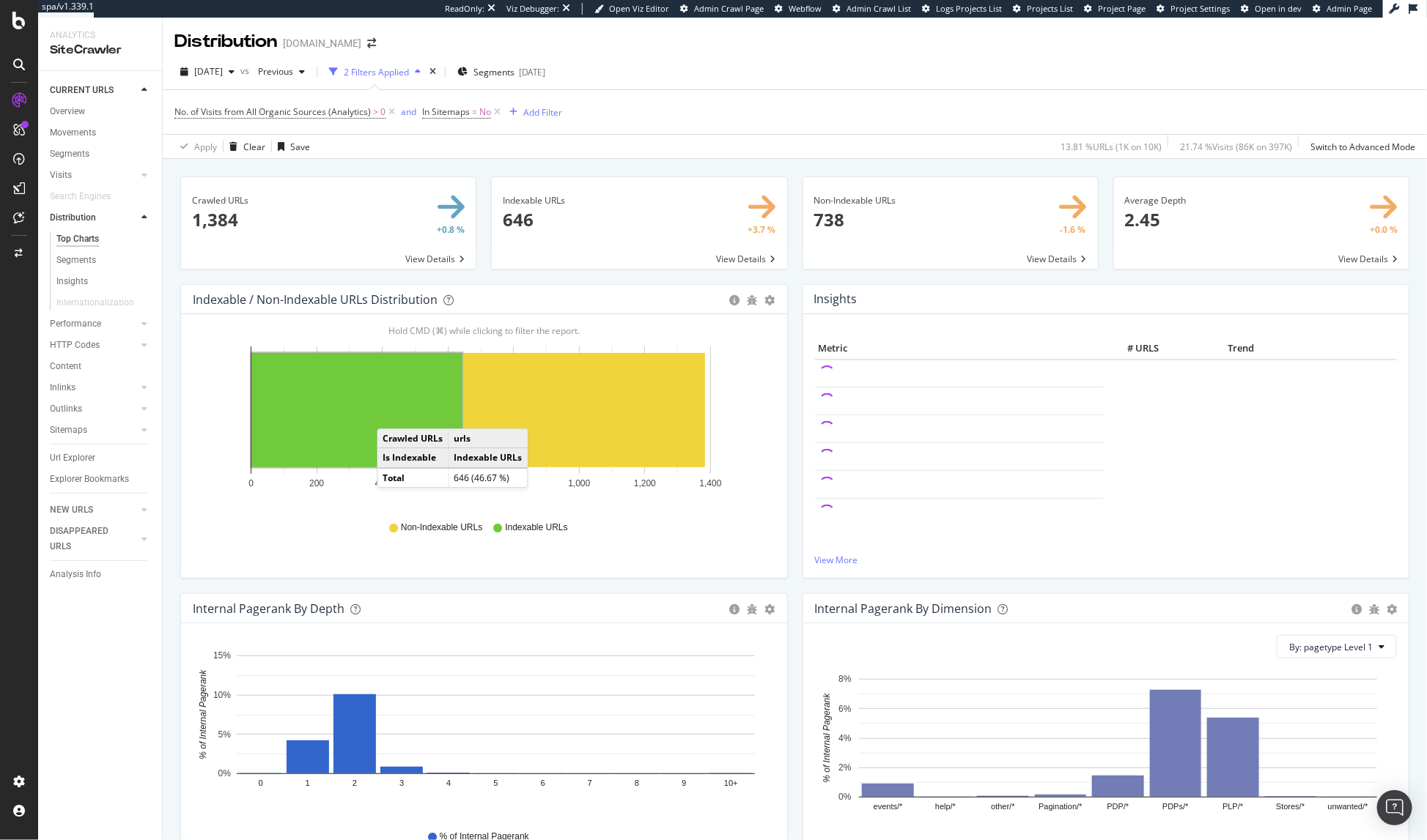
click at [392, 415] on rect "A chart." at bounding box center [357, 410] width 211 height 114
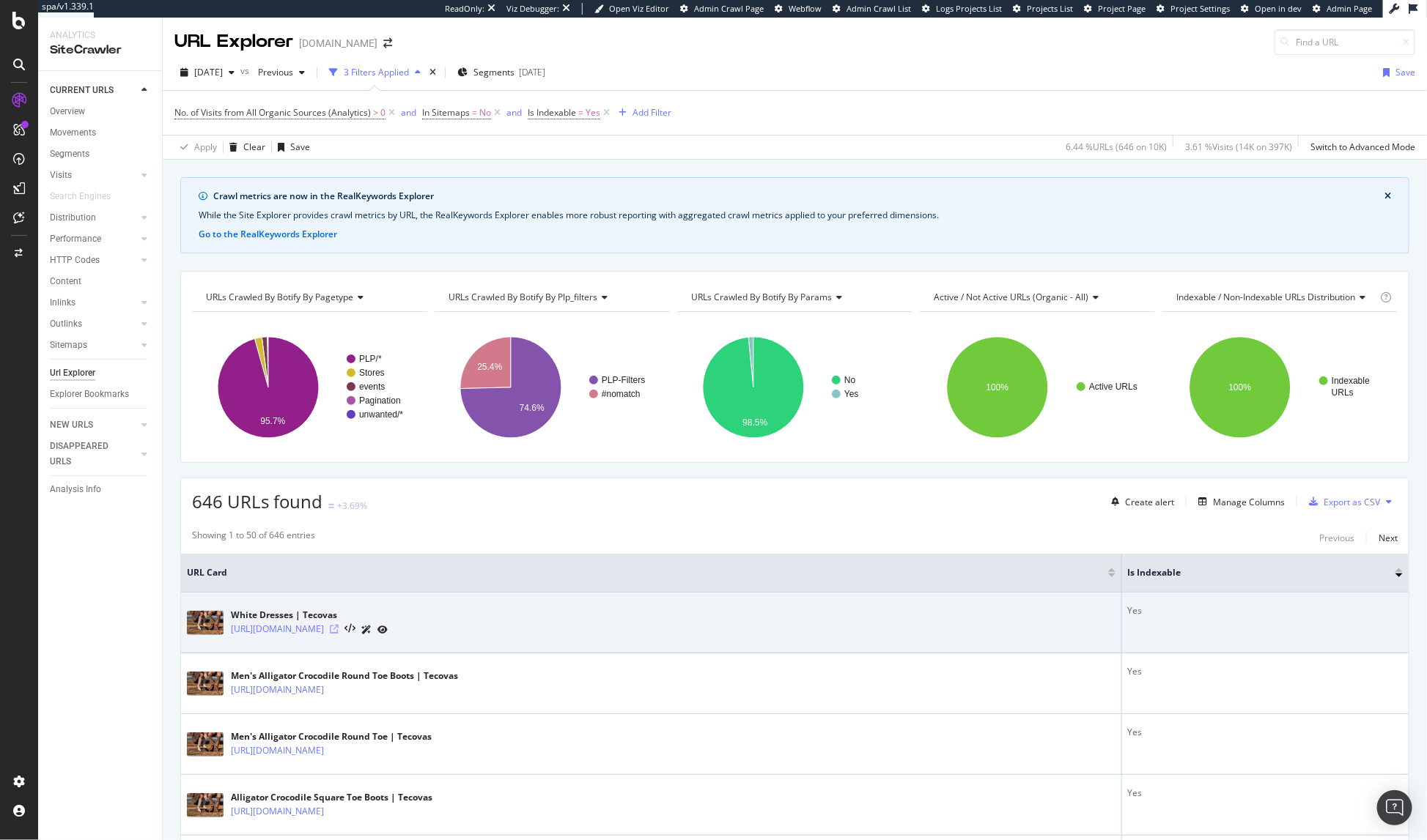
click at [339, 630] on icon at bounding box center [335, 630] width 9 height 9
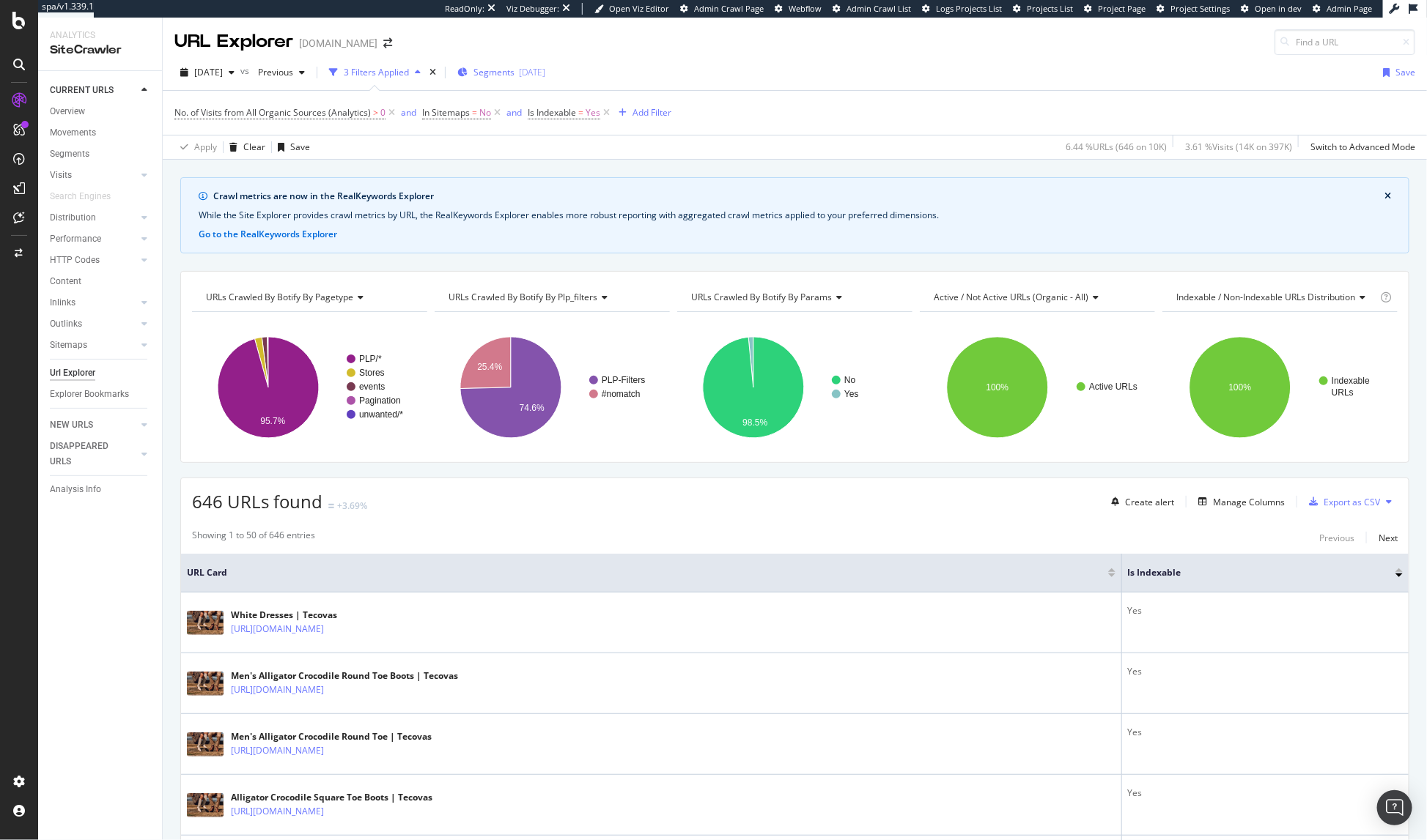
click at [515, 75] on span "Segments" at bounding box center [494, 73] width 41 height 13
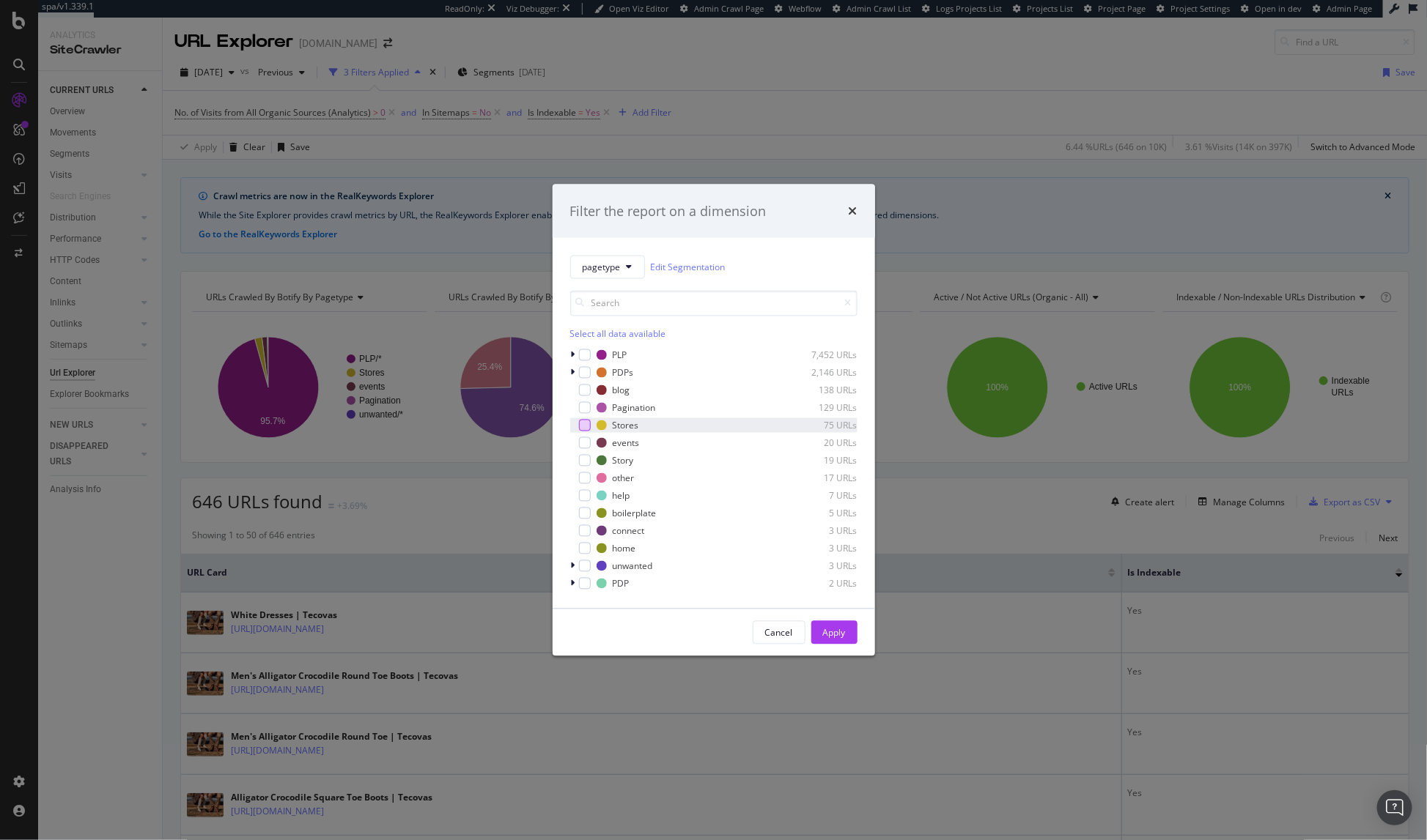
click at [587, 427] on div "modal" at bounding box center [585, 425] width 12 height 12
click at [587, 440] on div "modal" at bounding box center [585, 443] width 12 height 12
click at [836, 633] on div "Apply" at bounding box center [834, 633] width 23 height 13
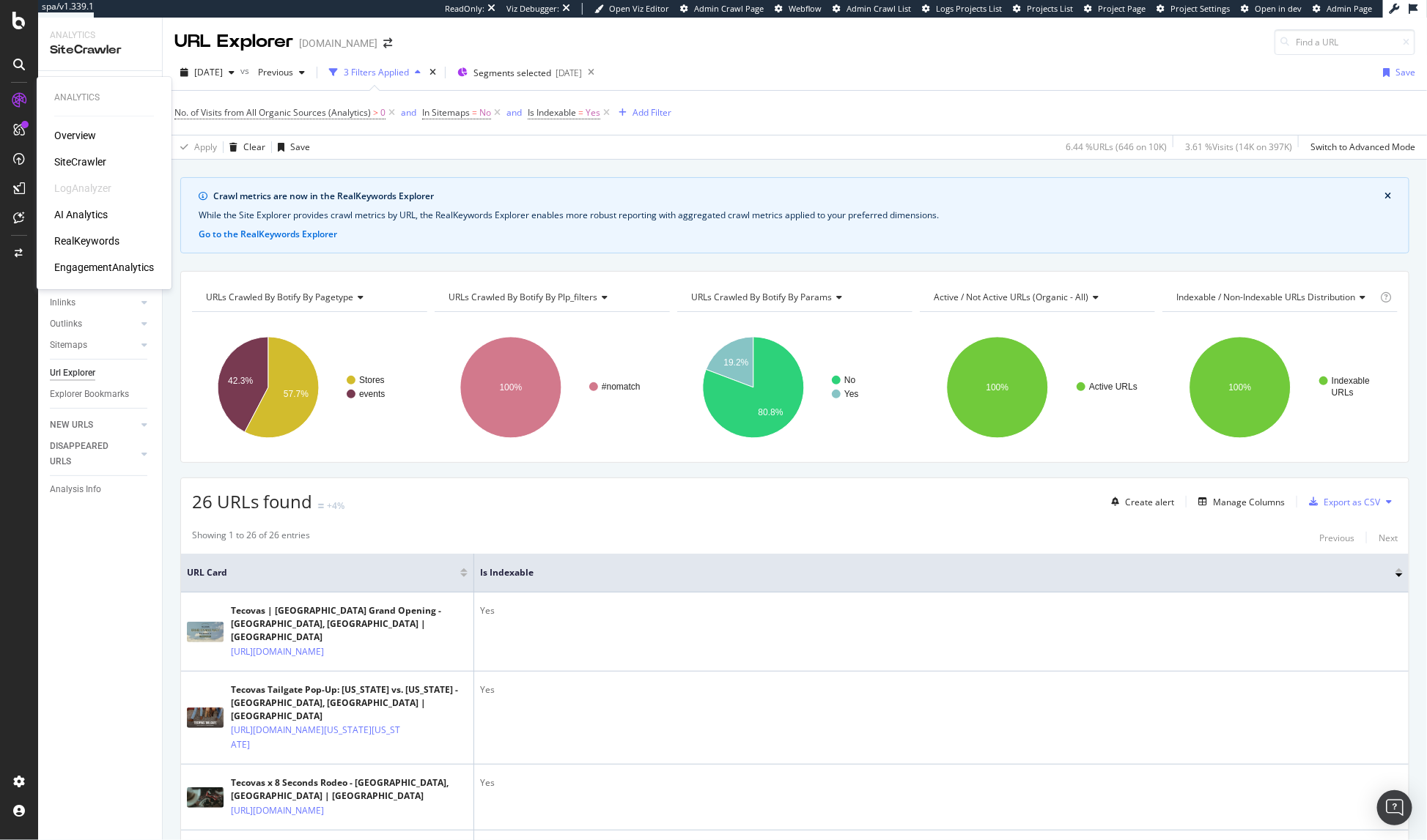
click at [101, 162] on div "SiteCrawler" at bounding box center [80, 162] width 52 height 15
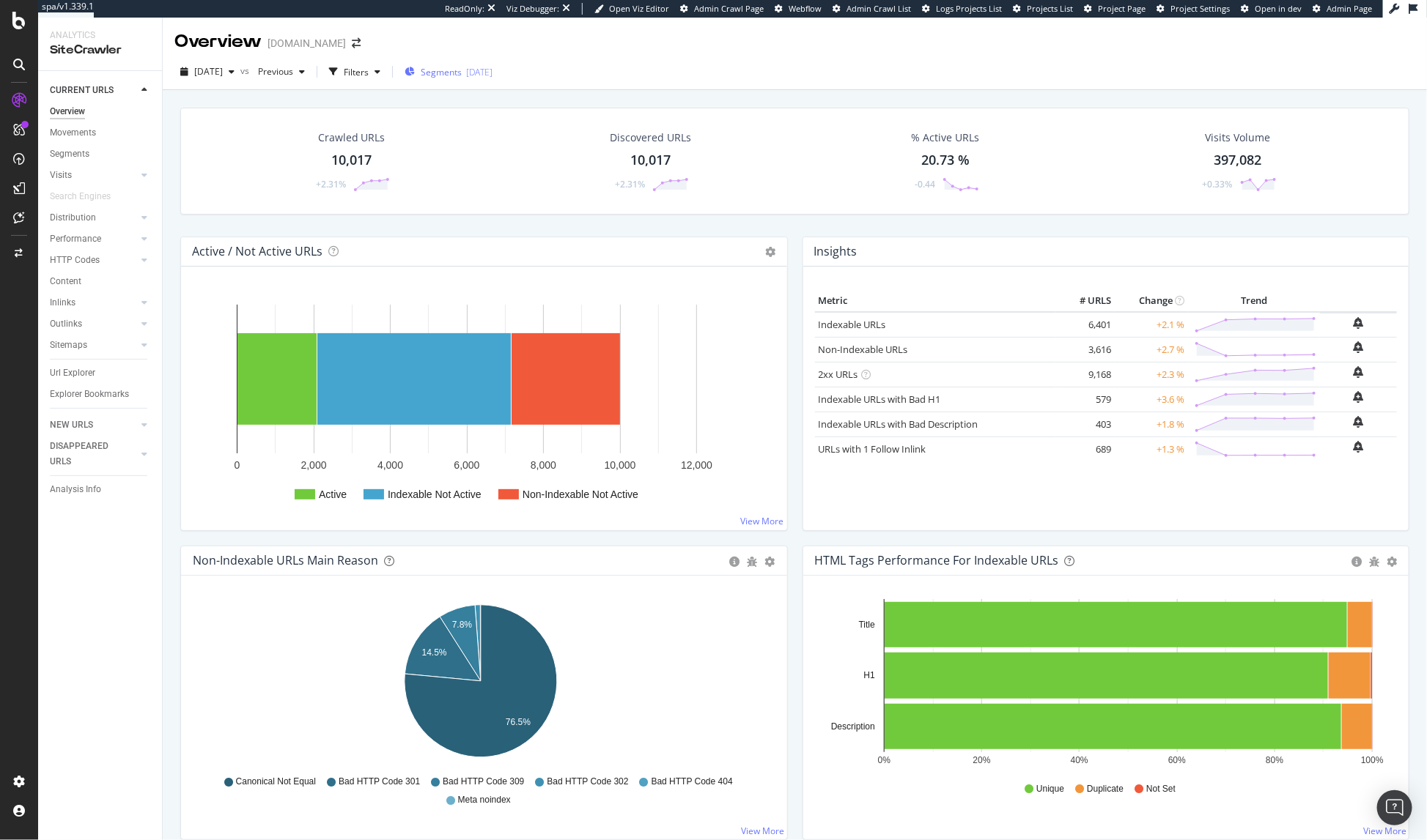
click at [458, 71] on span "Segments" at bounding box center [441, 73] width 41 height 13
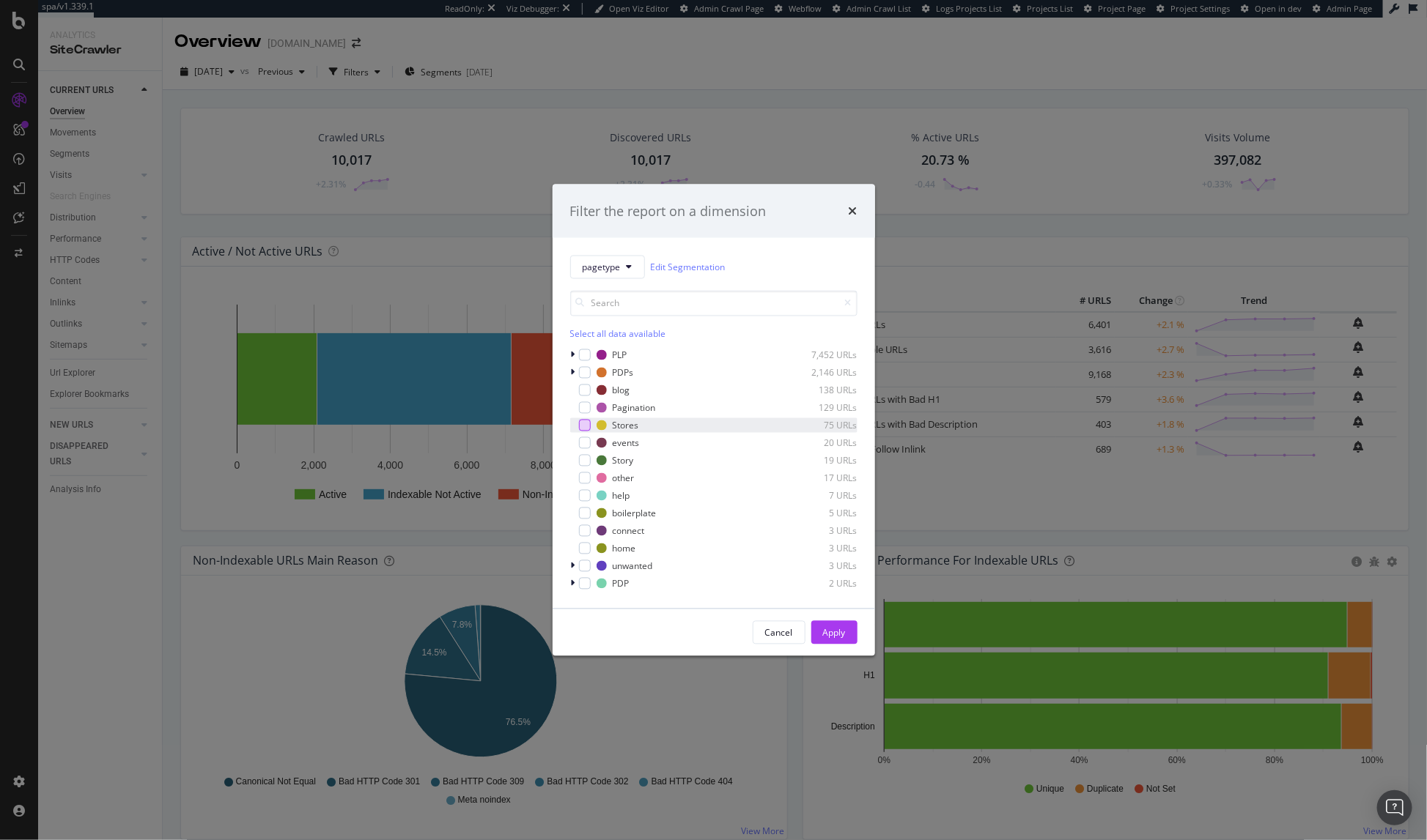
click at [587, 427] on div "modal" at bounding box center [585, 425] width 12 height 12
click at [585, 445] on div "modal" at bounding box center [585, 443] width 12 height 12
click at [828, 631] on div "Apply" at bounding box center [834, 633] width 23 height 13
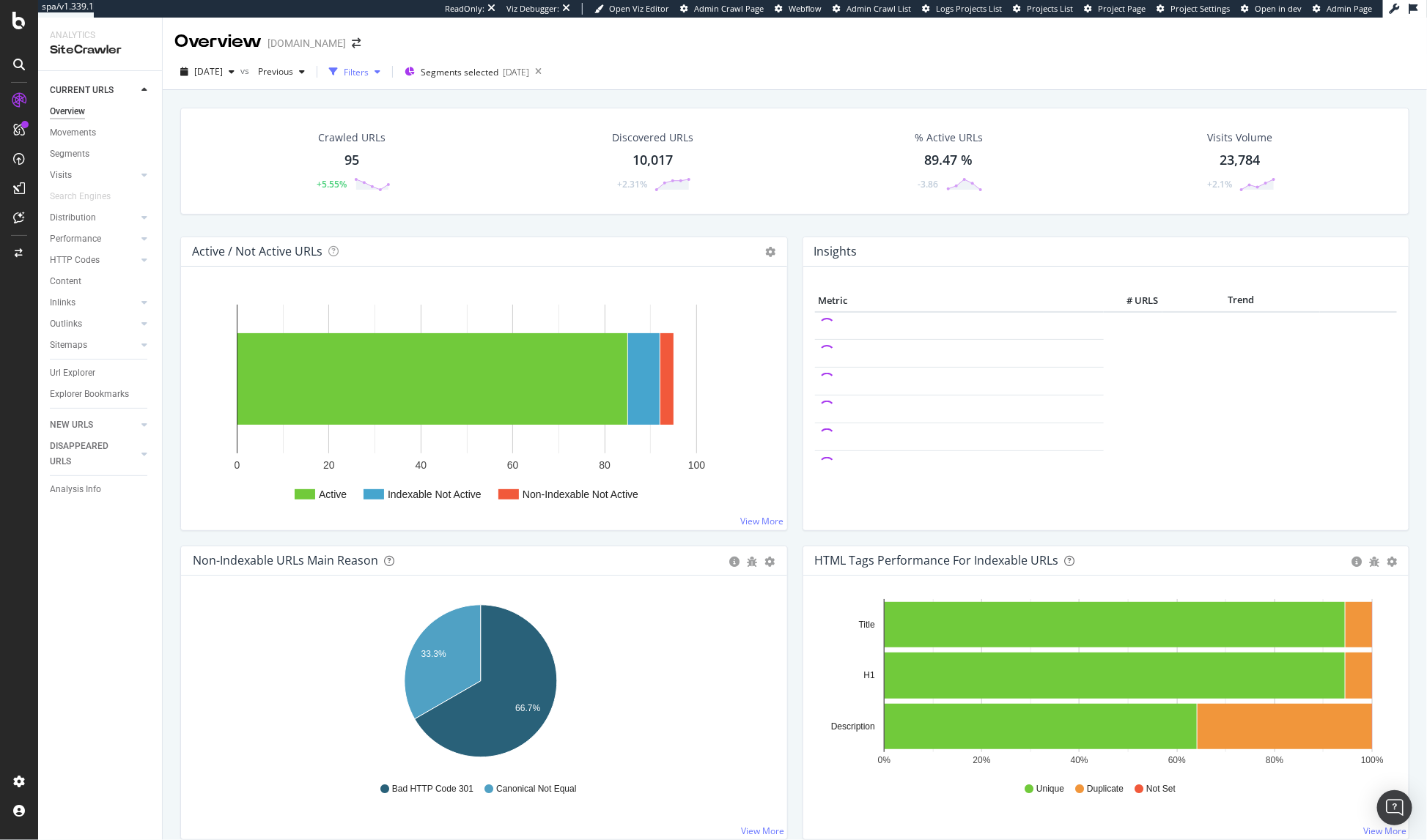
click at [369, 67] on div "Filters" at bounding box center [356, 73] width 25 height 13
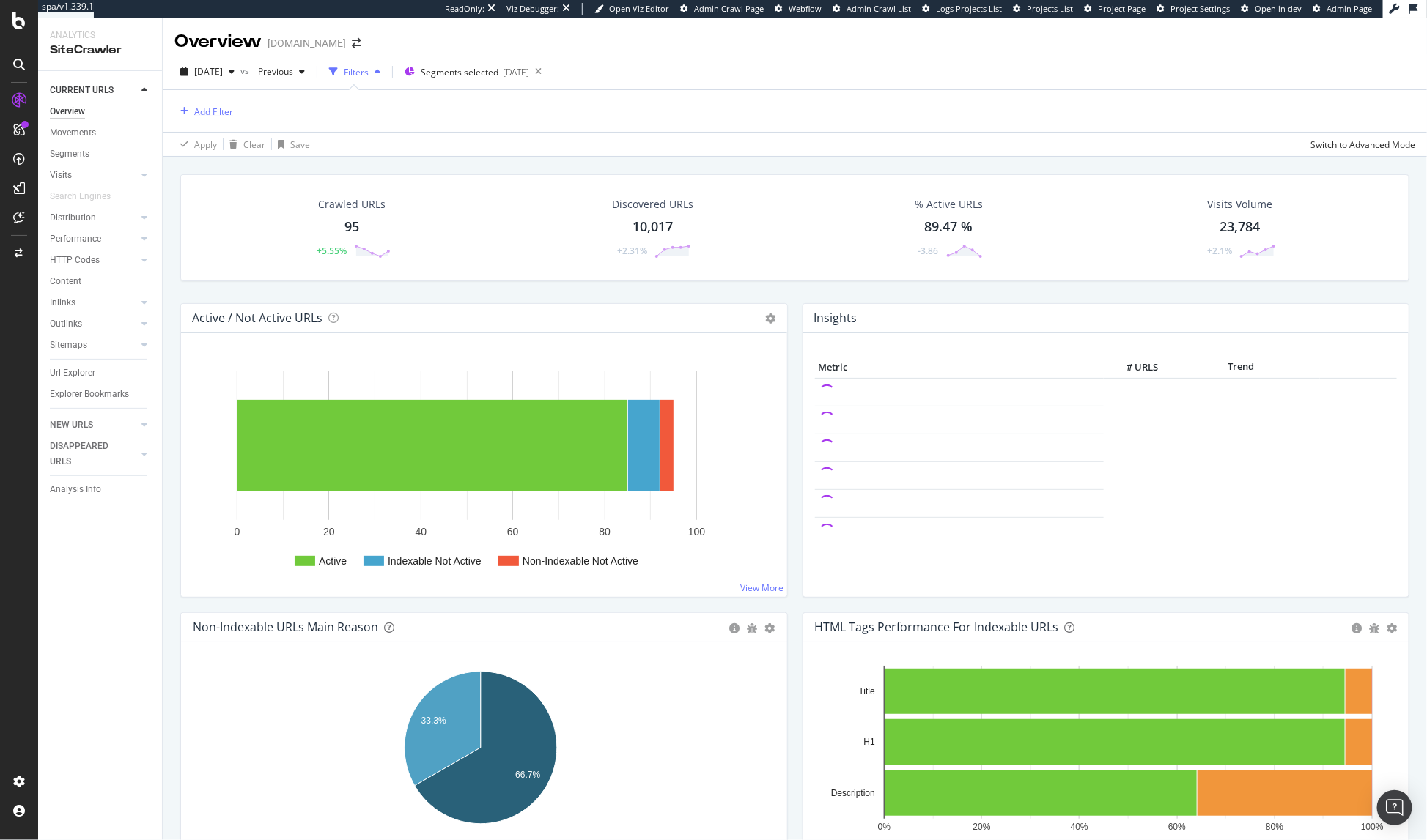
click at [220, 112] on div "Add Filter" at bounding box center [214, 112] width 39 height 13
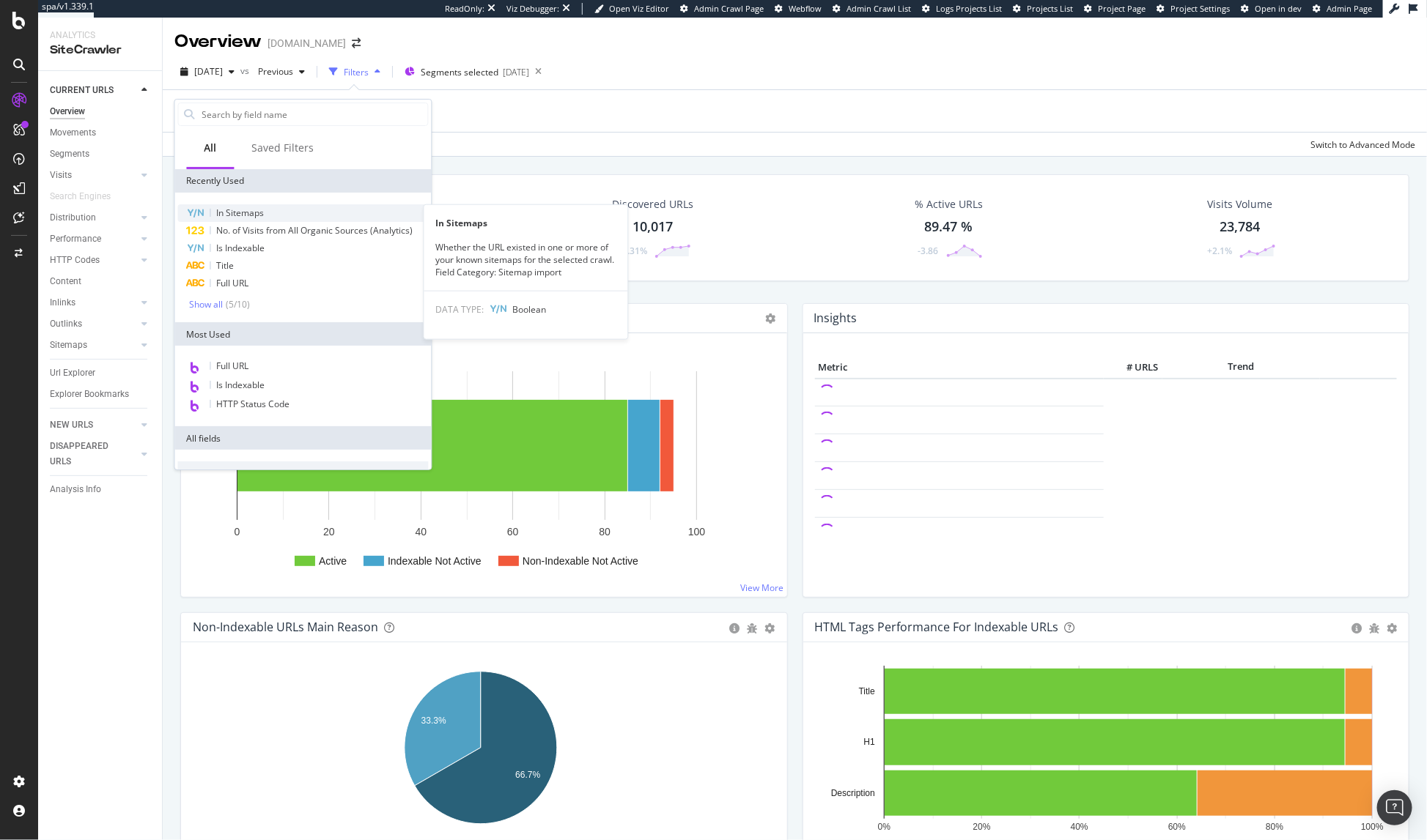
click at [246, 210] on span "In Sitemaps" at bounding box center [241, 213] width 48 height 13
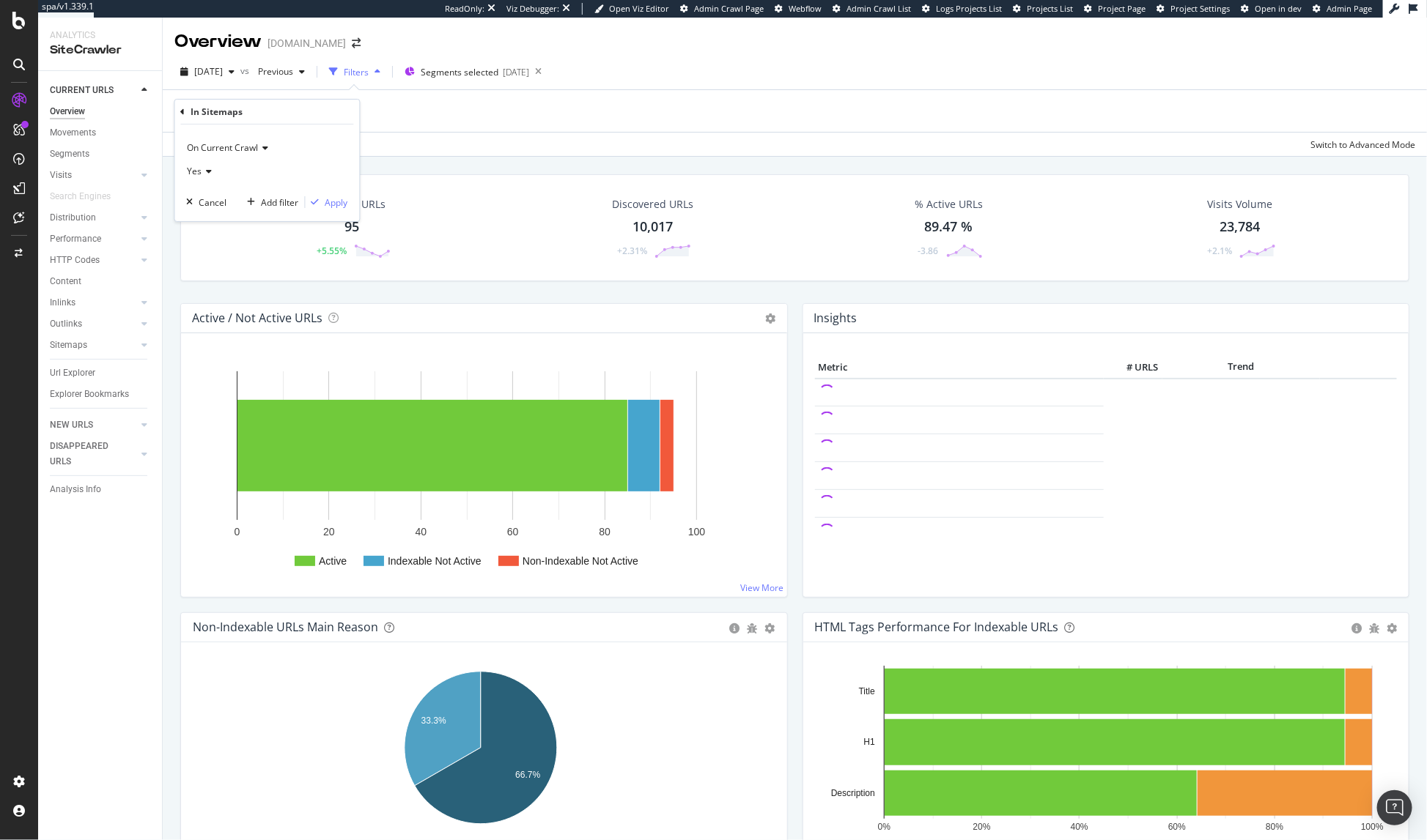
click at [198, 174] on span "Yes" at bounding box center [195, 172] width 15 height 13
click at [205, 217] on span "No" at bounding box center [200, 221] width 12 height 13
click at [337, 201] on div "Apply" at bounding box center [337, 203] width 23 height 13
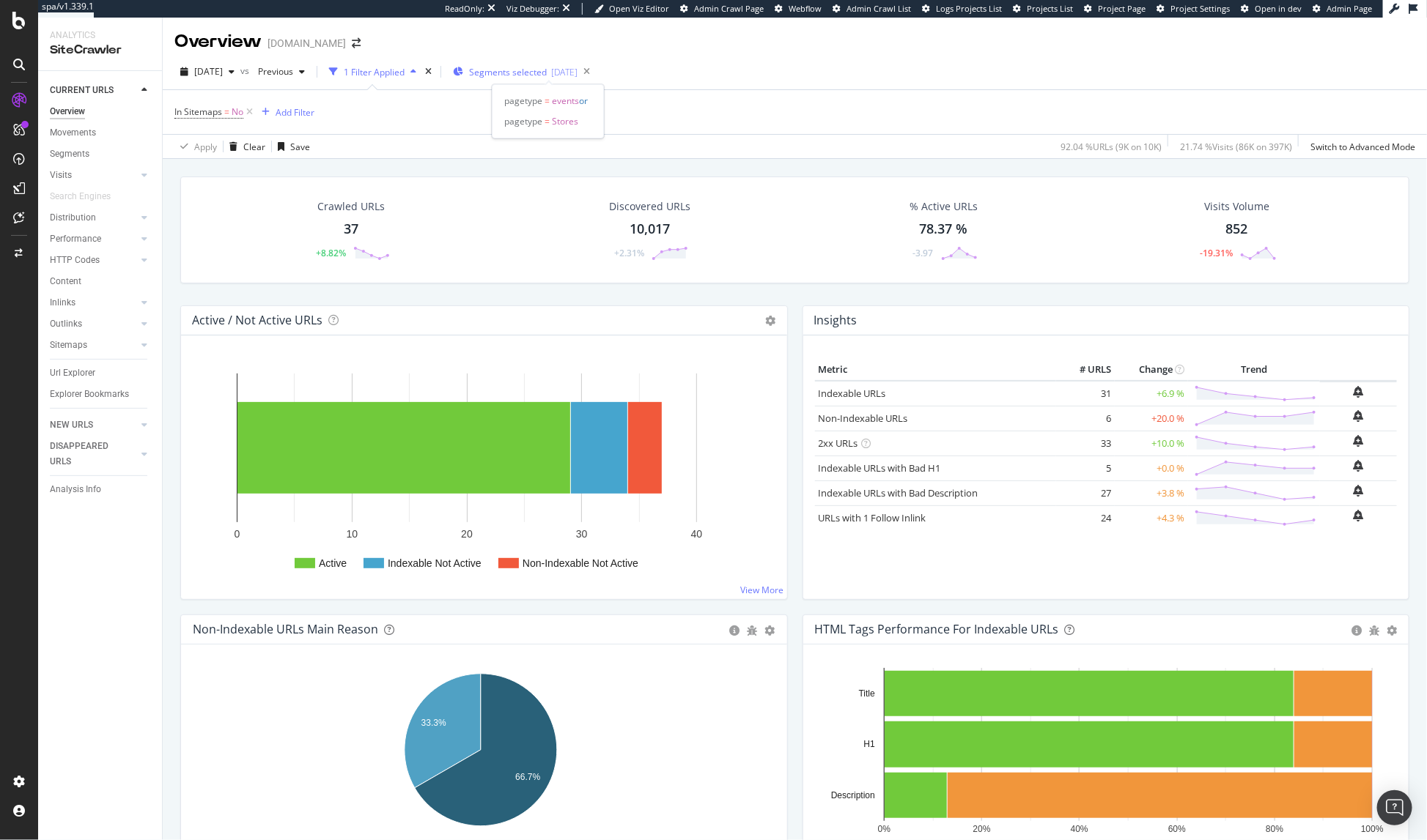
click at [524, 70] on span "Segments selected" at bounding box center [507, 73] width 77 height 13
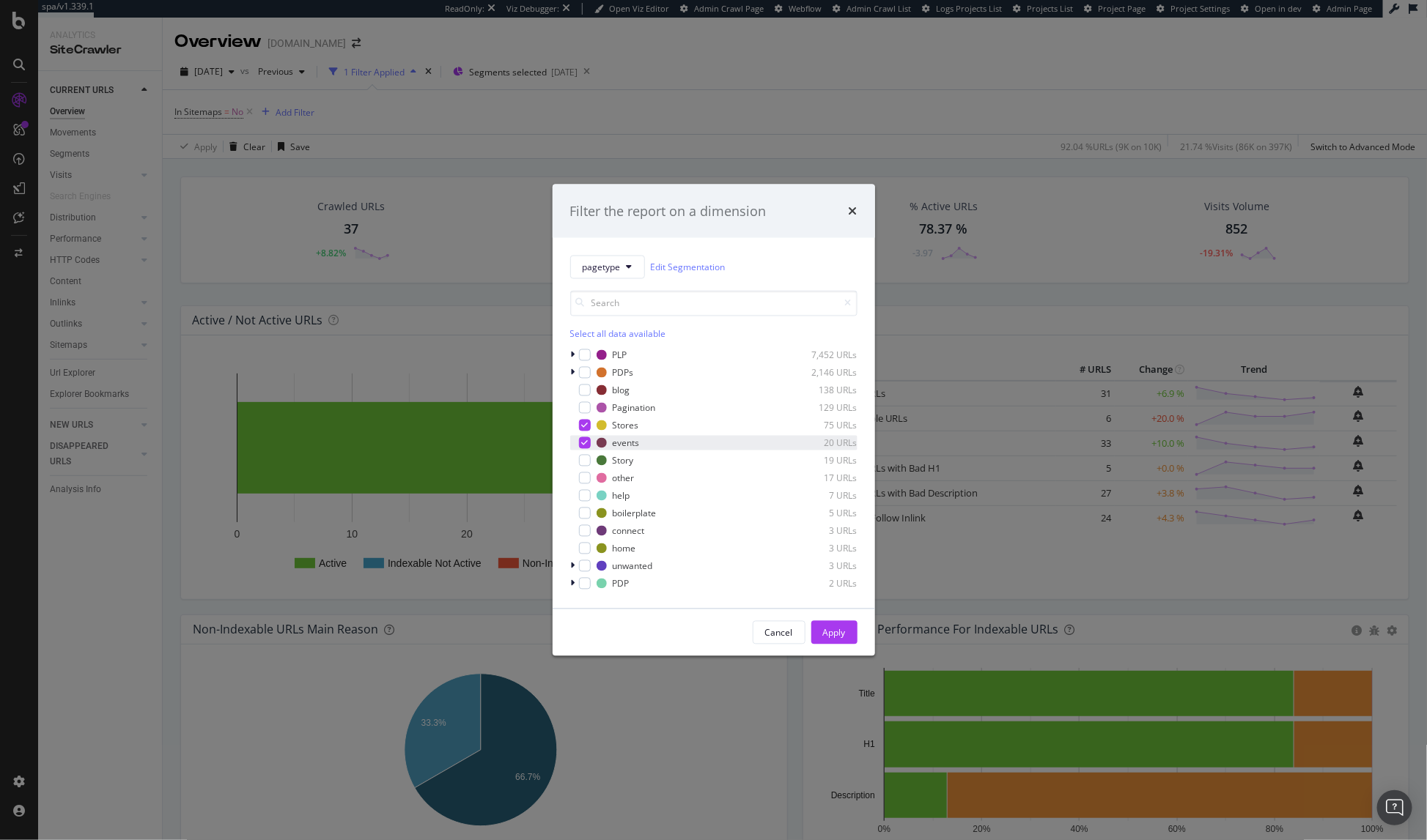
click at [584, 443] on icon "modal" at bounding box center [584, 444] width 6 height 7
click at [583, 422] on icon "modal" at bounding box center [584, 426] width 6 height 7
click at [586, 387] on div "modal" at bounding box center [585, 390] width 12 height 12
click at [830, 629] on div "Apply" at bounding box center [834, 633] width 23 height 13
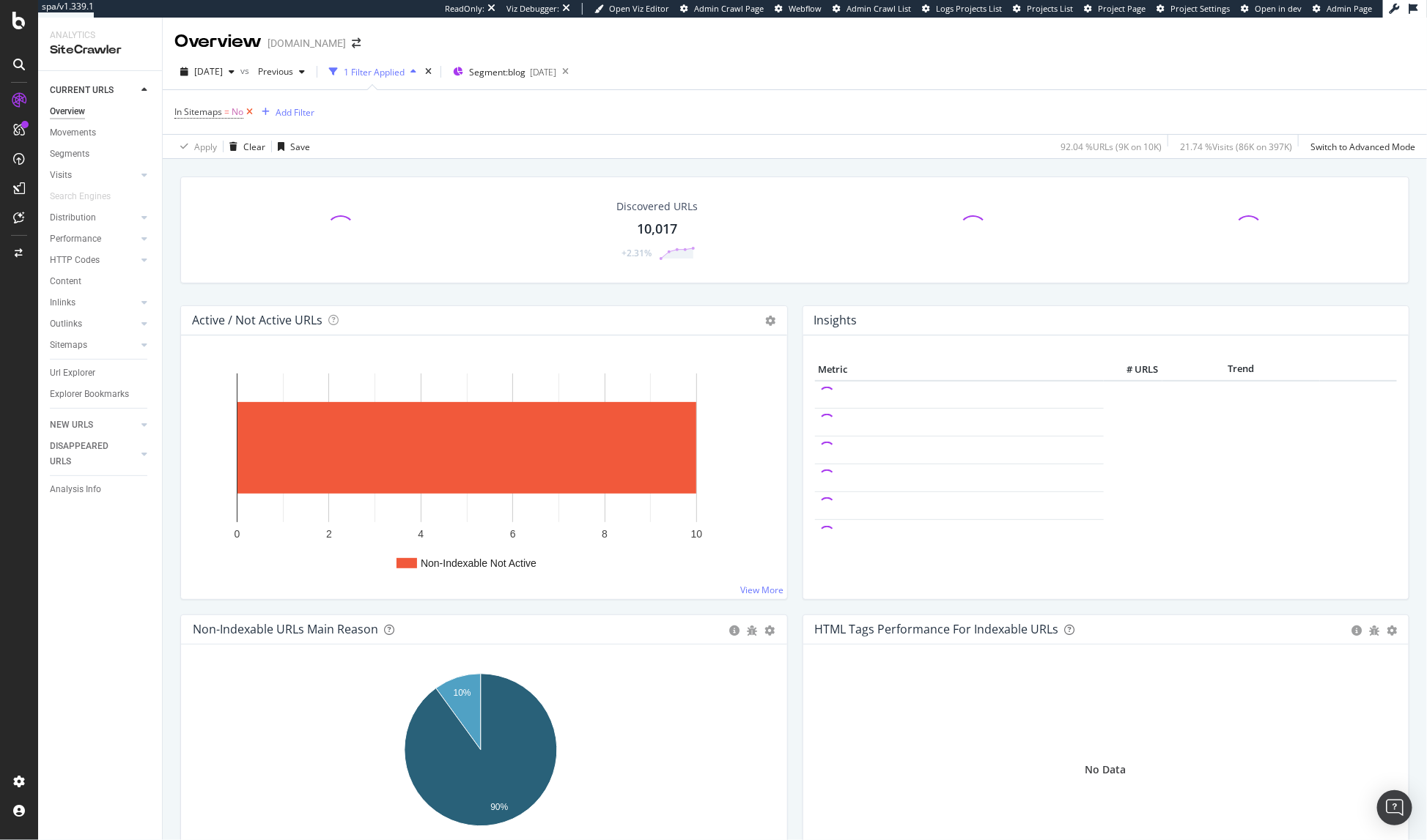
click at [251, 111] on icon at bounding box center [250, 112] width 13 height 15
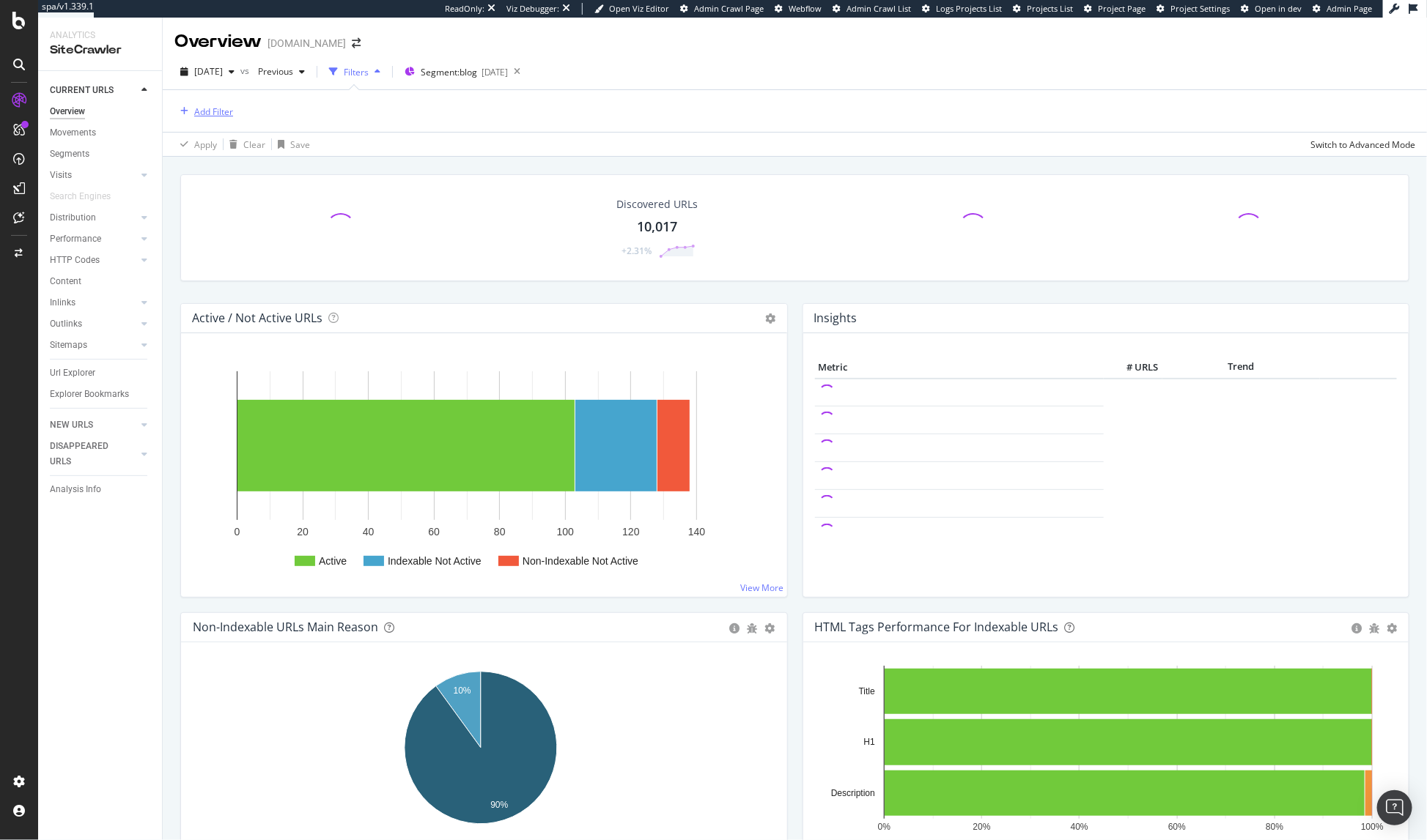
click at [226, 112] on div "Add Filter" at bounding box center [214, 112] width 39 height 13
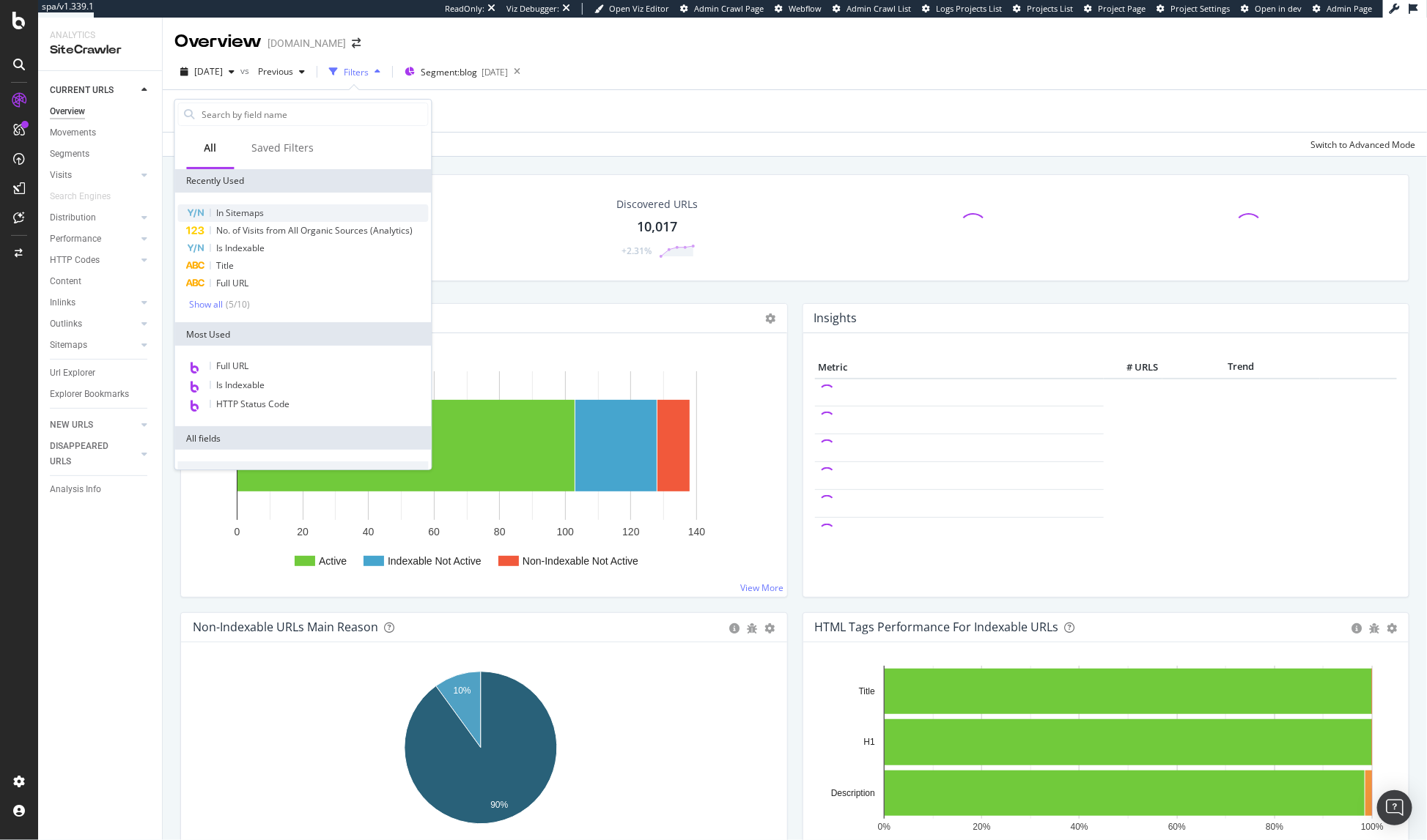
click at [244, 209] on span "In Sitemaps" at bounding box center [241, 213] width 48 height 13
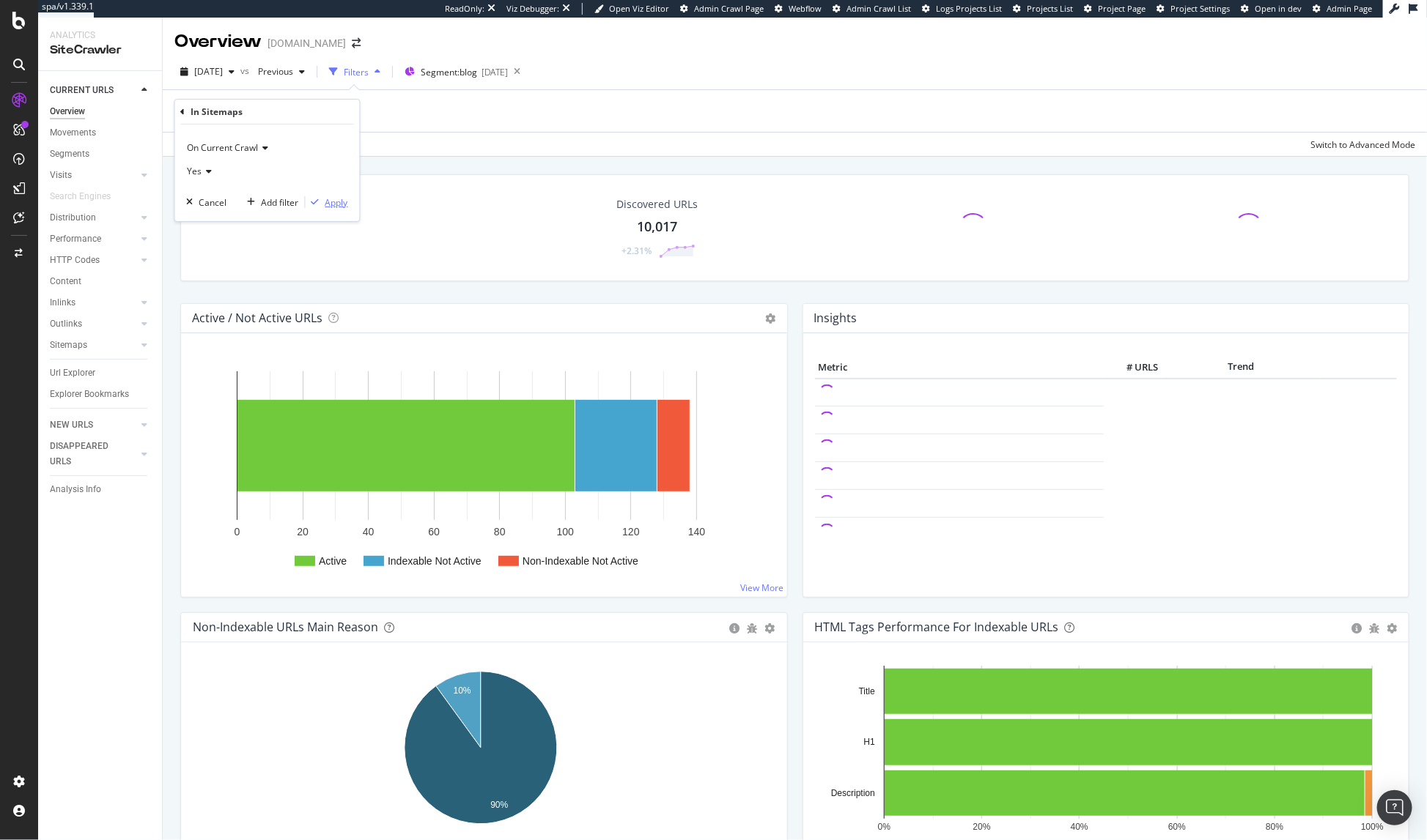
click at [336, 201] on div "Apply" at bounding box center [337, 203] width 23 height 13
